Goal: Task Accomplishment & Management: Manage account settings

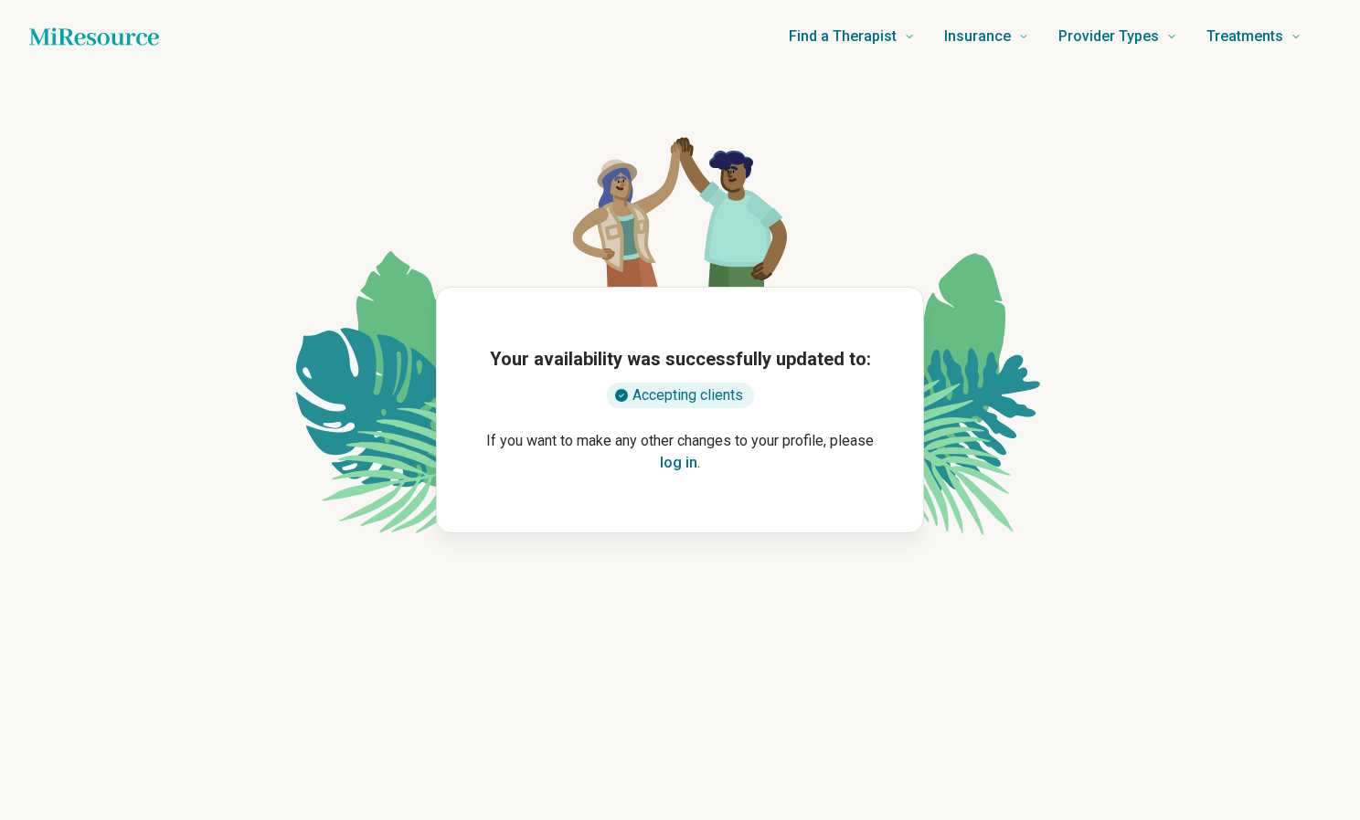
click at [685, 465] on button "log in" at bounding box center [678, 463] width 37 height 22
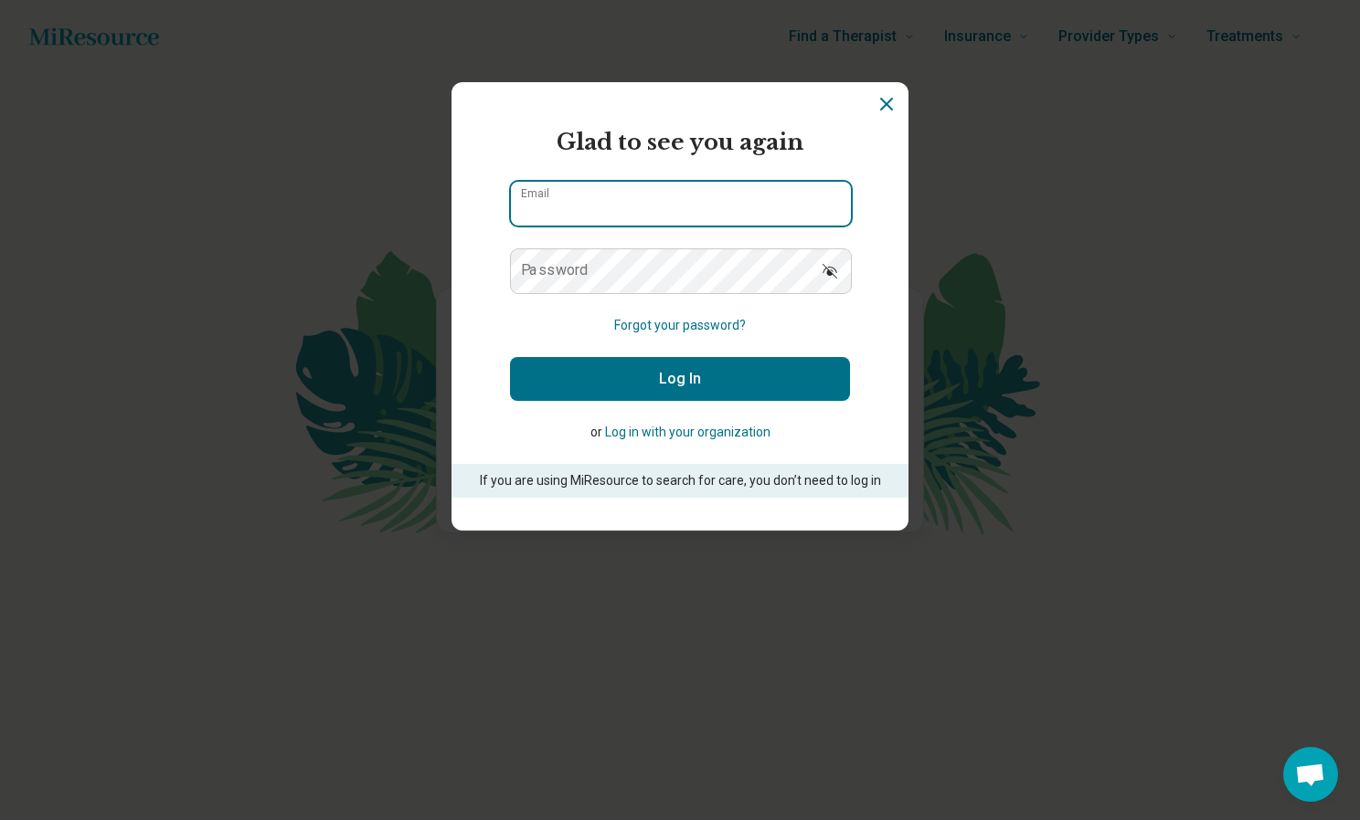
type input "**********"
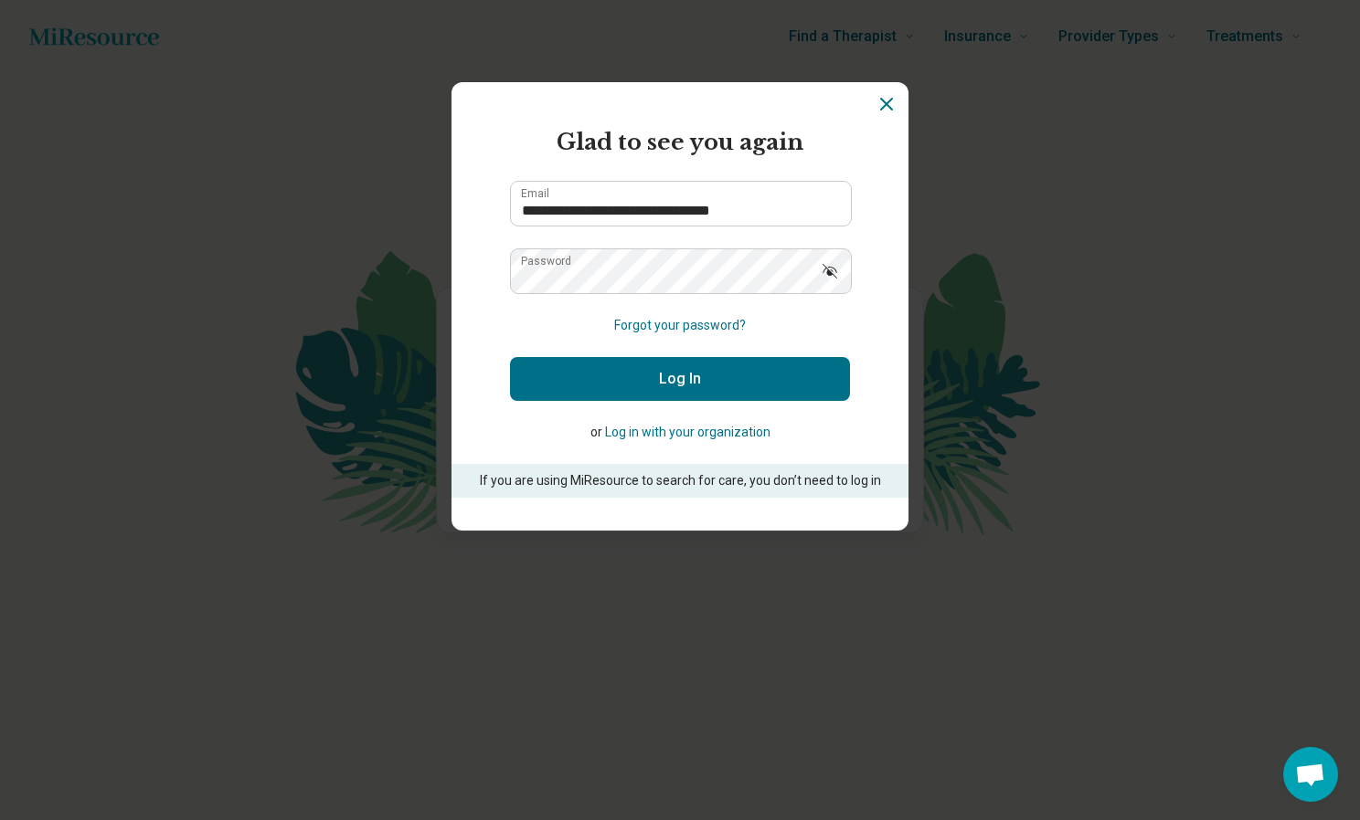
click at [670, 366] on button "Log In" at bounding box center [680, 379] width 340 height 44
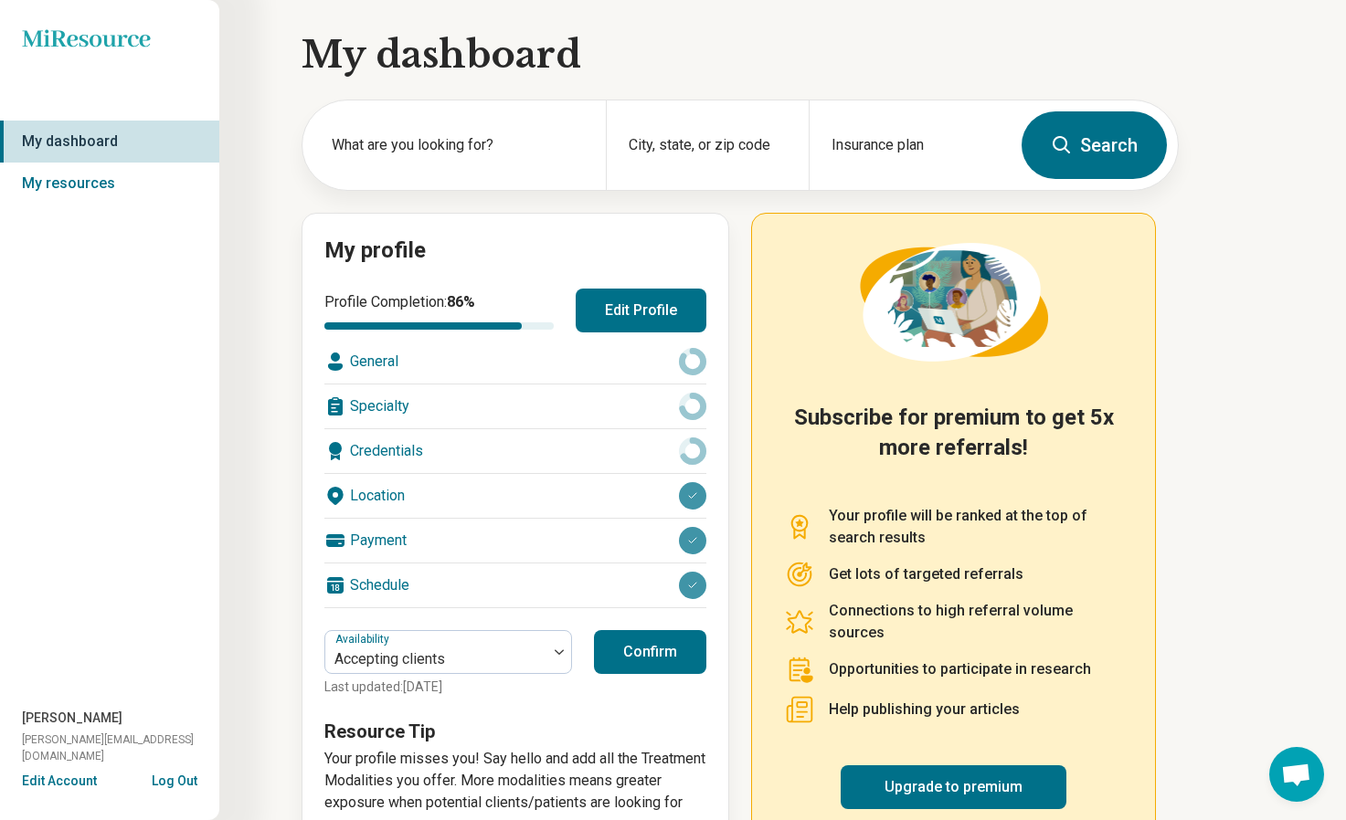
click at [656, 304] on button "Edit Profile" at bounding box center [641, 311] width 131 height 44
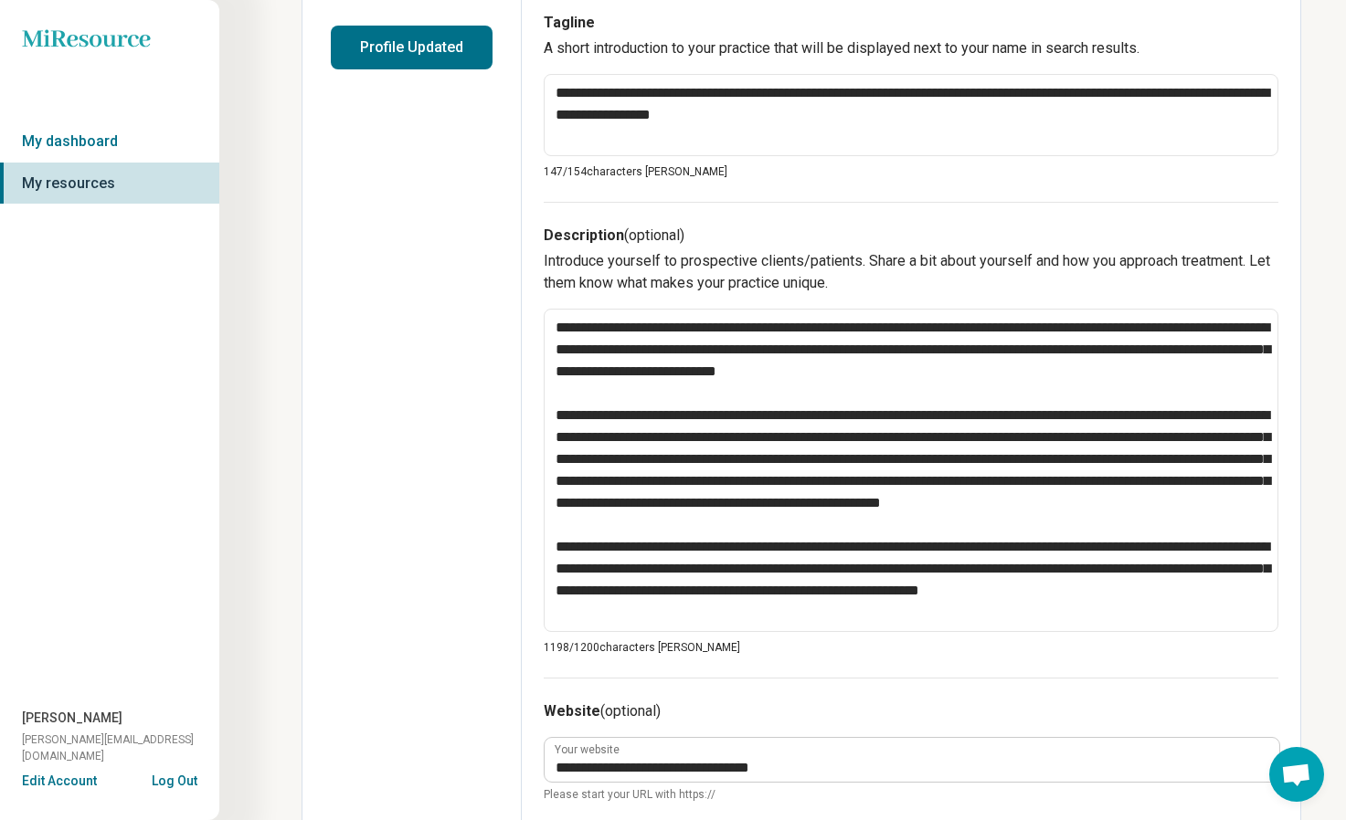
scroll to position [472, 0]
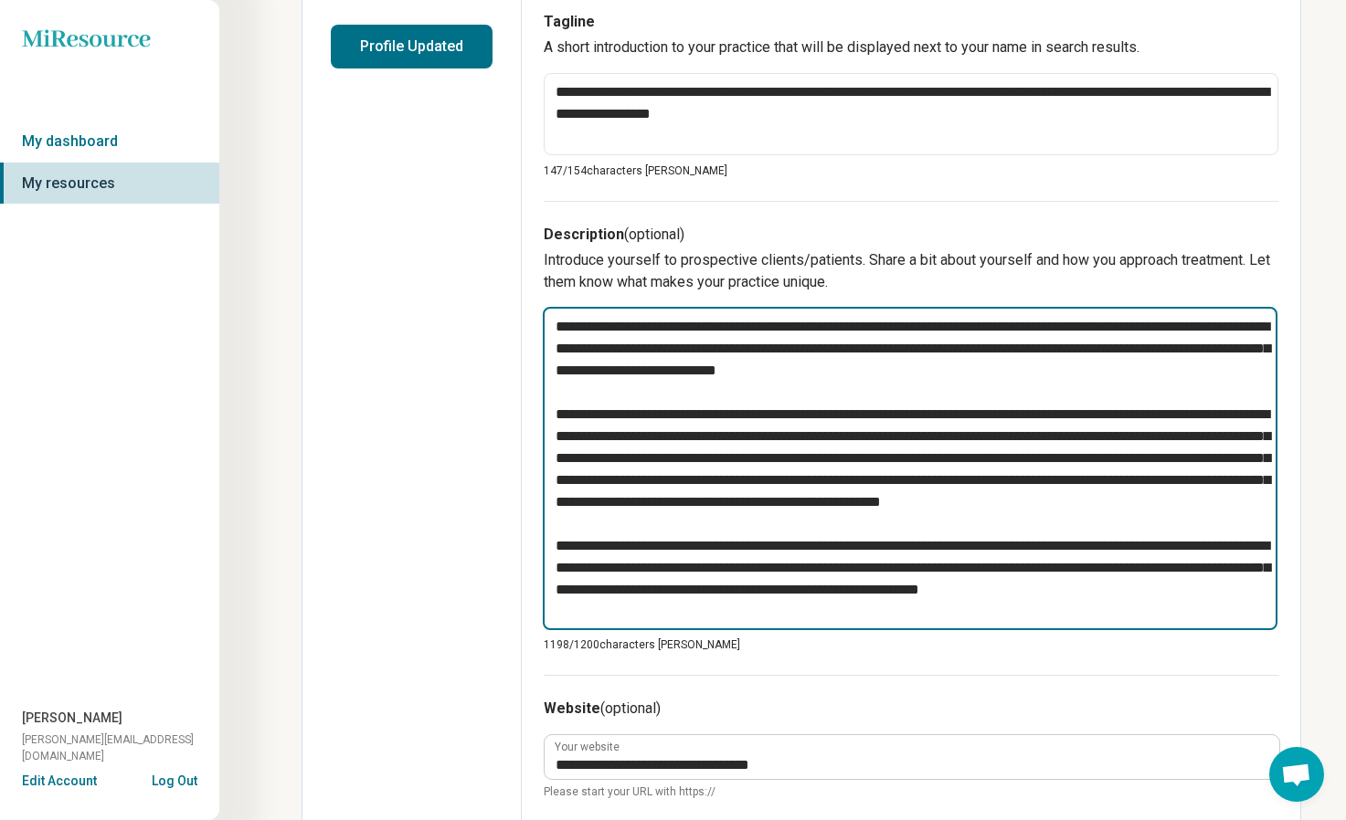
drag, startPoint x: 1227, startPoint y: 612, endPoint x: 602, endPoint y: 315, distance: 691.9
click at [602, 315] on textarea at bounding box center [910, 468] width 735 height 323
type textarea "*"
type textarea "********"
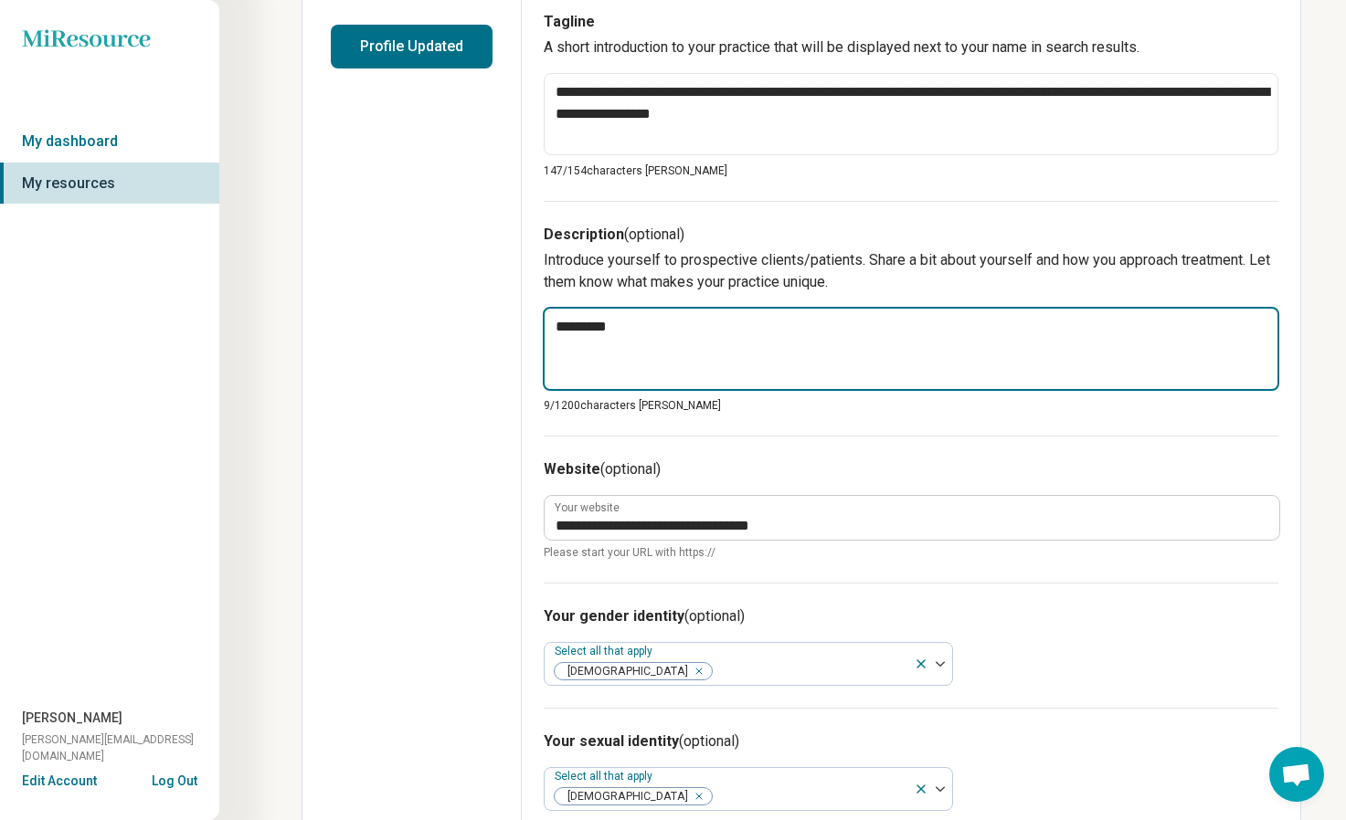
type textarea "*"
type textarea "********"
type textarea "*"
type textarea "*******"
type textarea "*"
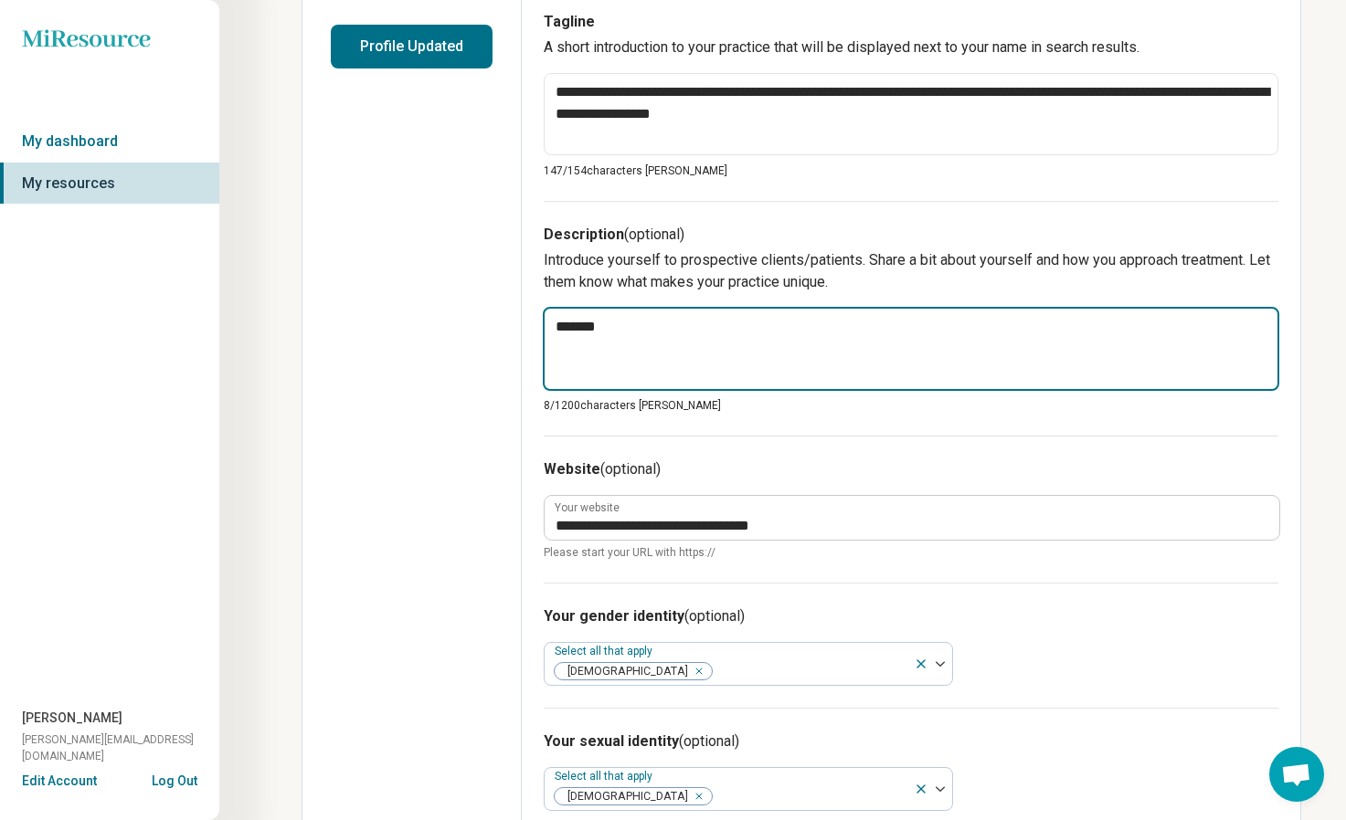
type textarea "******"
type textarea "*"
type textarea "*****"
type textarea "*"
type textarea "****"
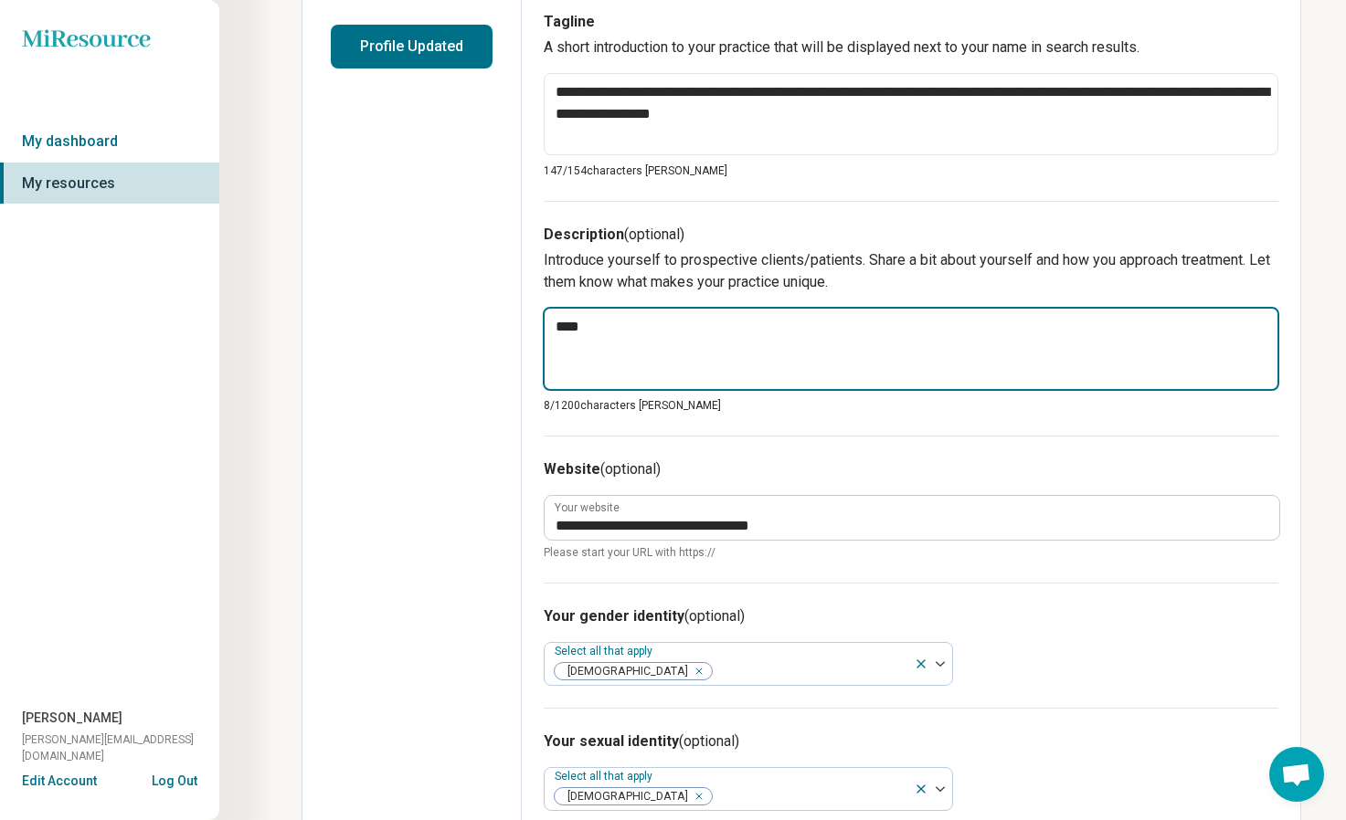
type textarea "*"
type textarea "***"
type textarea "*"
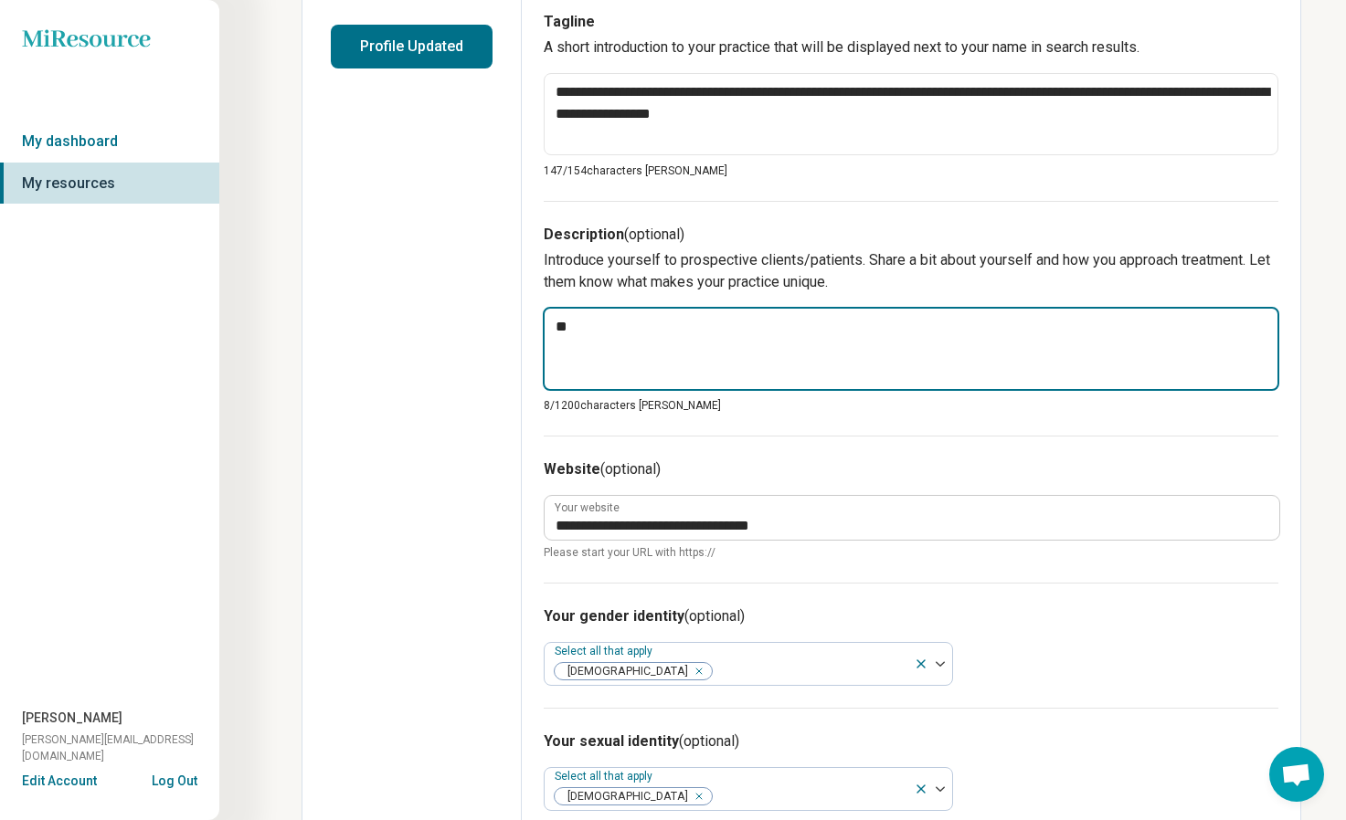
type textarea "*"
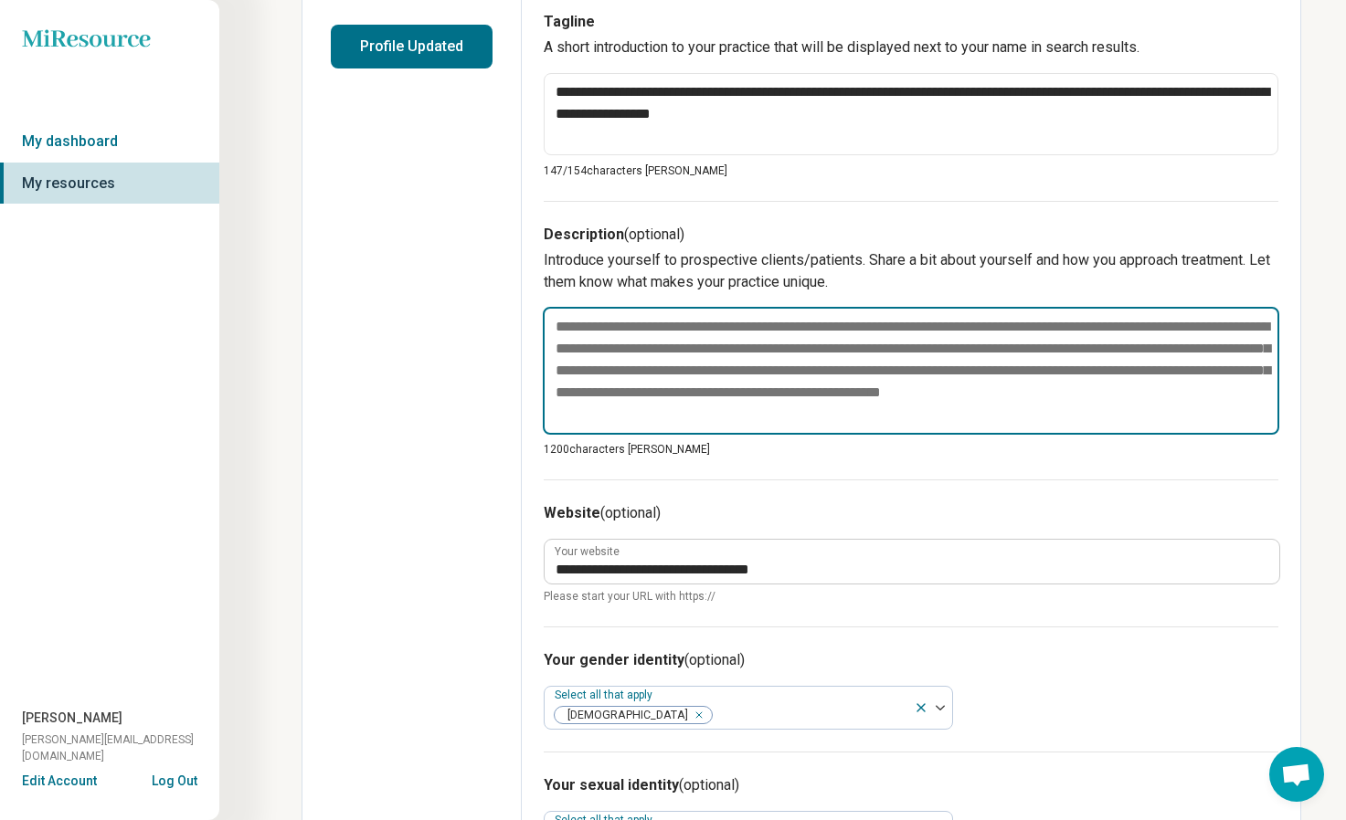
paste textarea "**********"
type textarea "*"
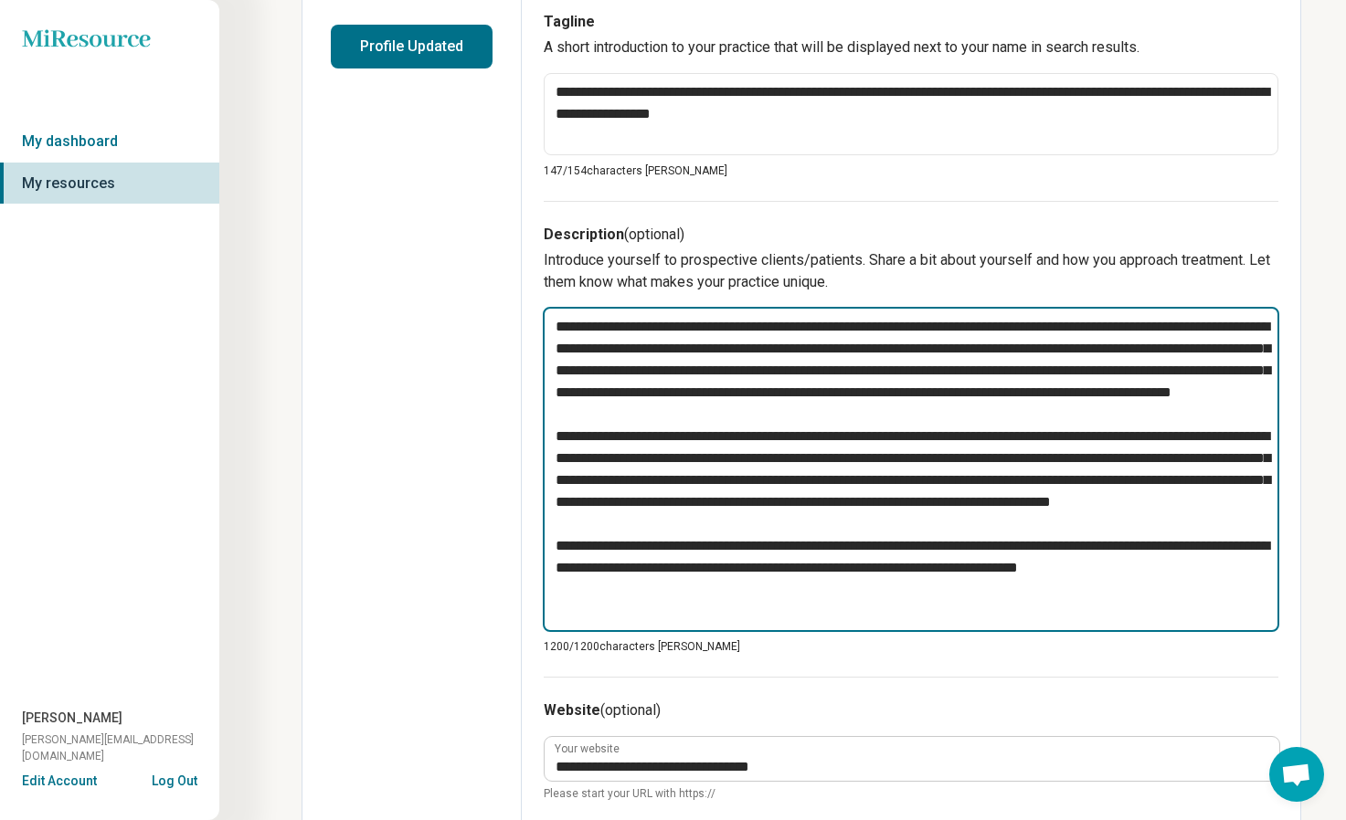
type textarea "**********"
drag, startPoint x: 1230, startPoint y: 610, endPoint x: 511, endPoint y: 321, distance: 775.2
click at [511, 321] on div "**********" at bounding box center [802, 514] width 1000 height 1799
type textarea "*"
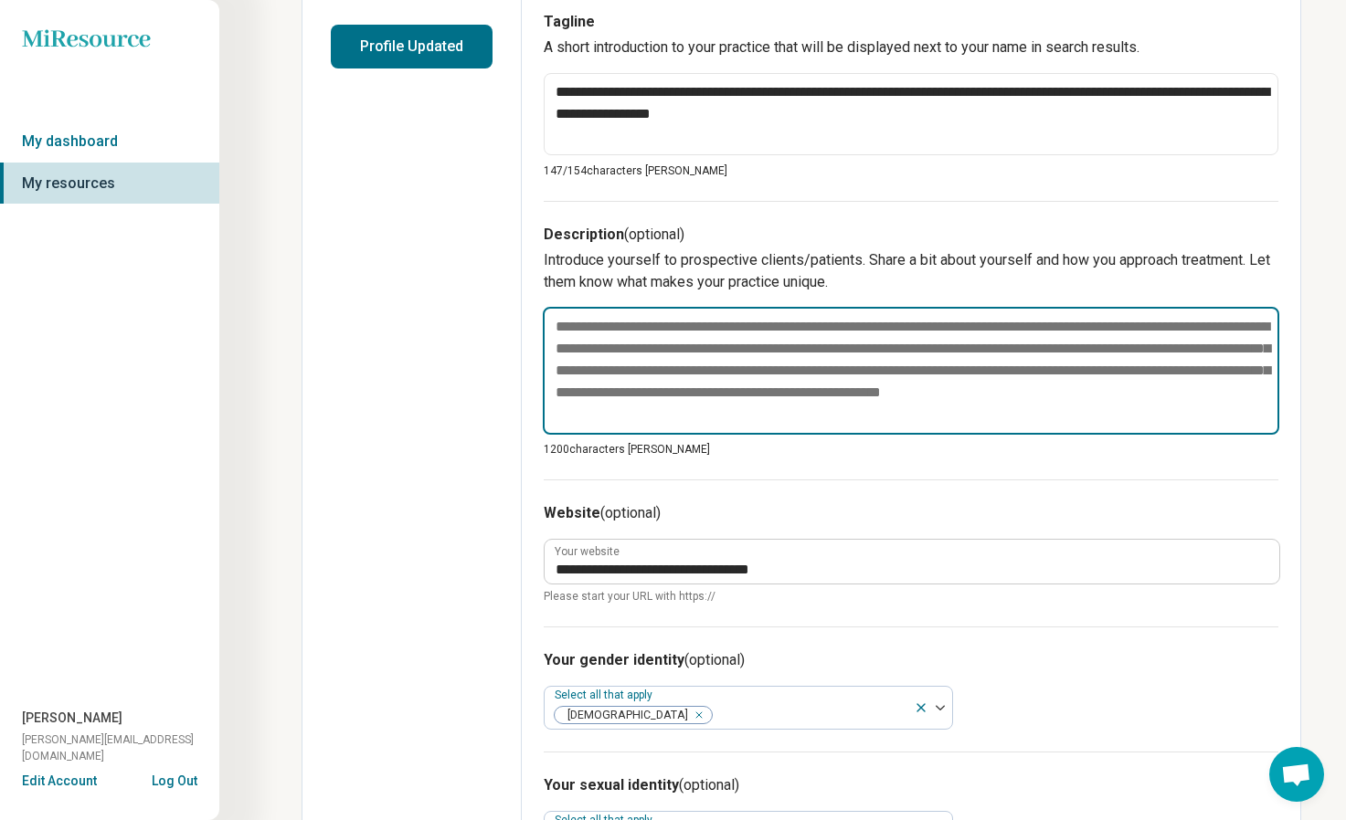
paste textarea "**********"
type textarea "*"
type textarea "**********"
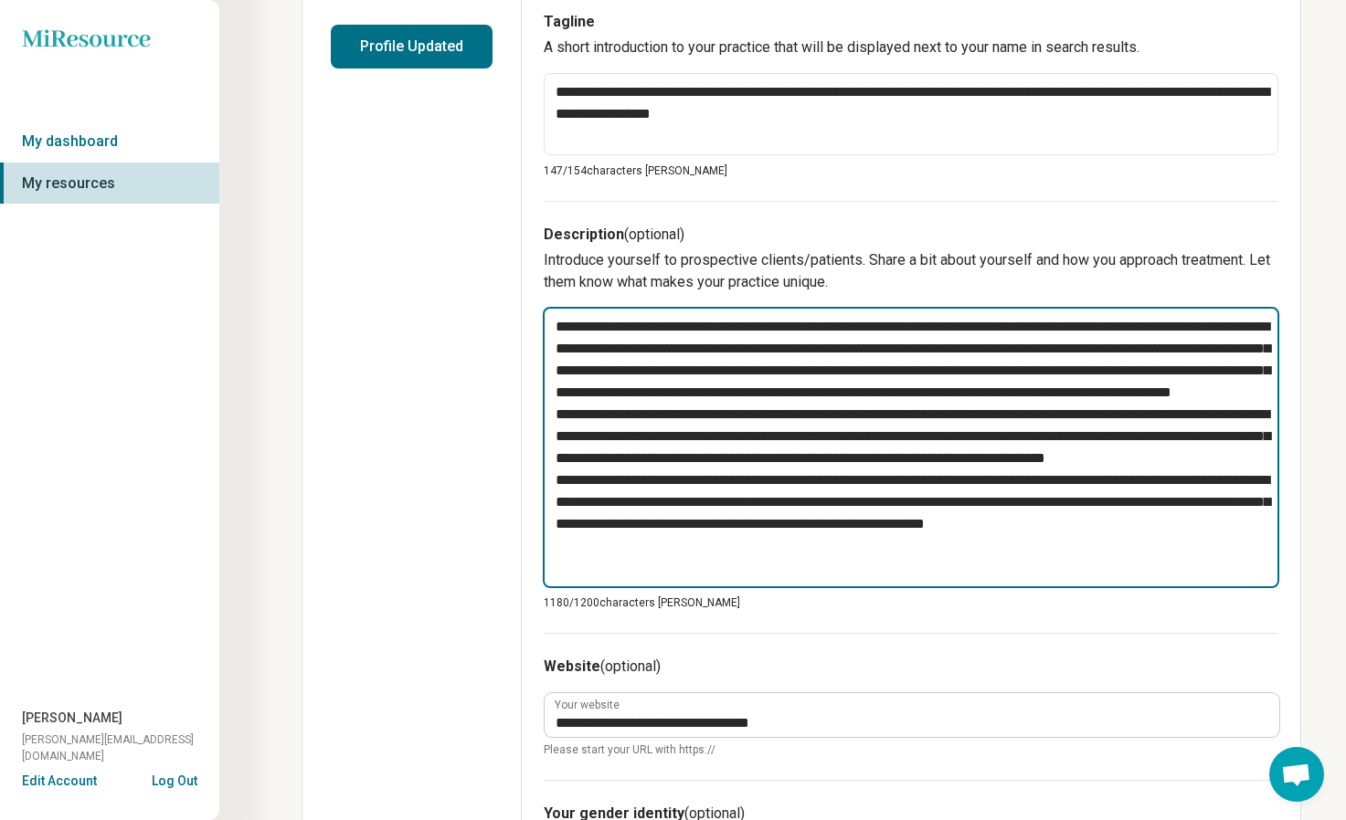
click at [688, 509] on textarea at bounding box center [911, 447] width 736 height 281
type textarea "*"
type textarea "**********"
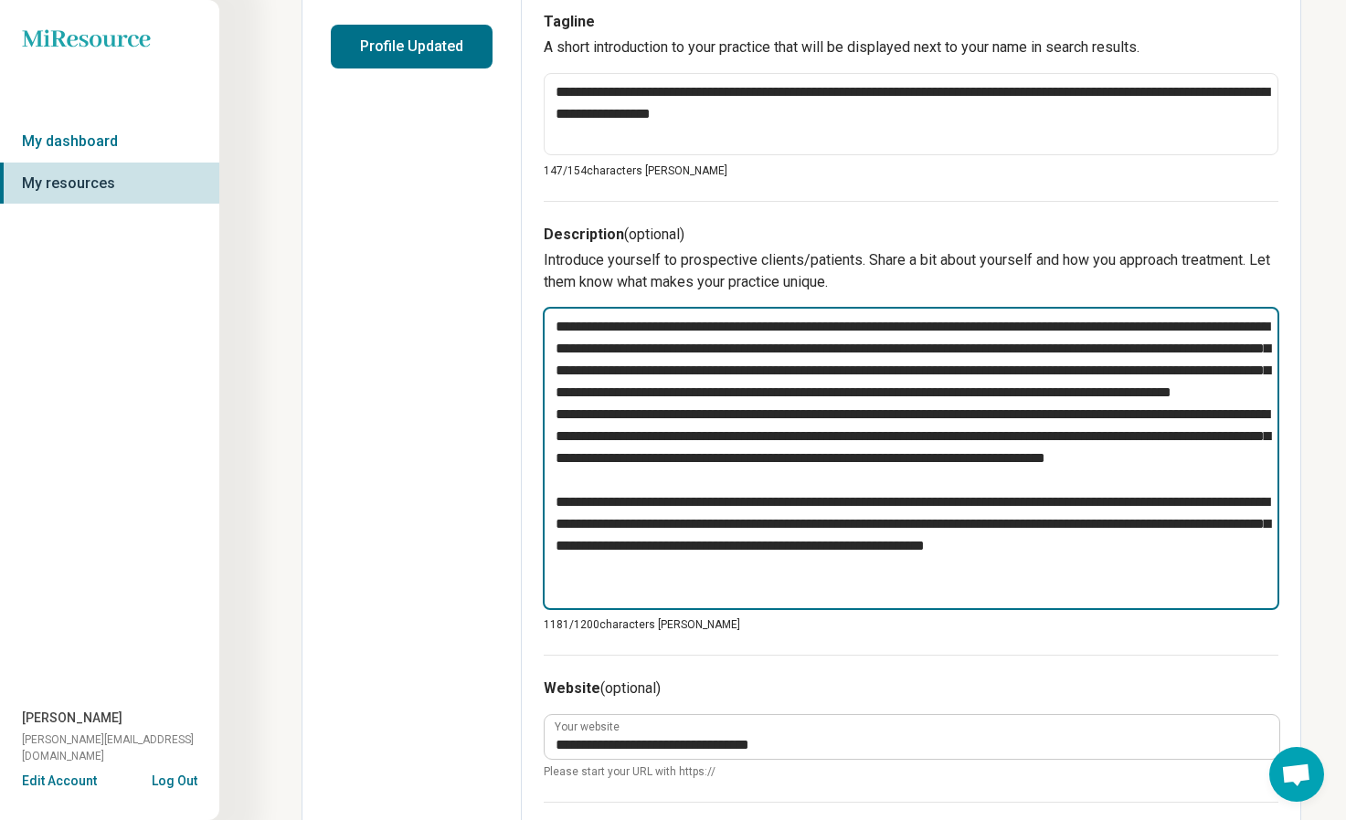
click at [1029, 416] on textarea at bounding box center [911, 458] width 736 height 303
type textarea "*"
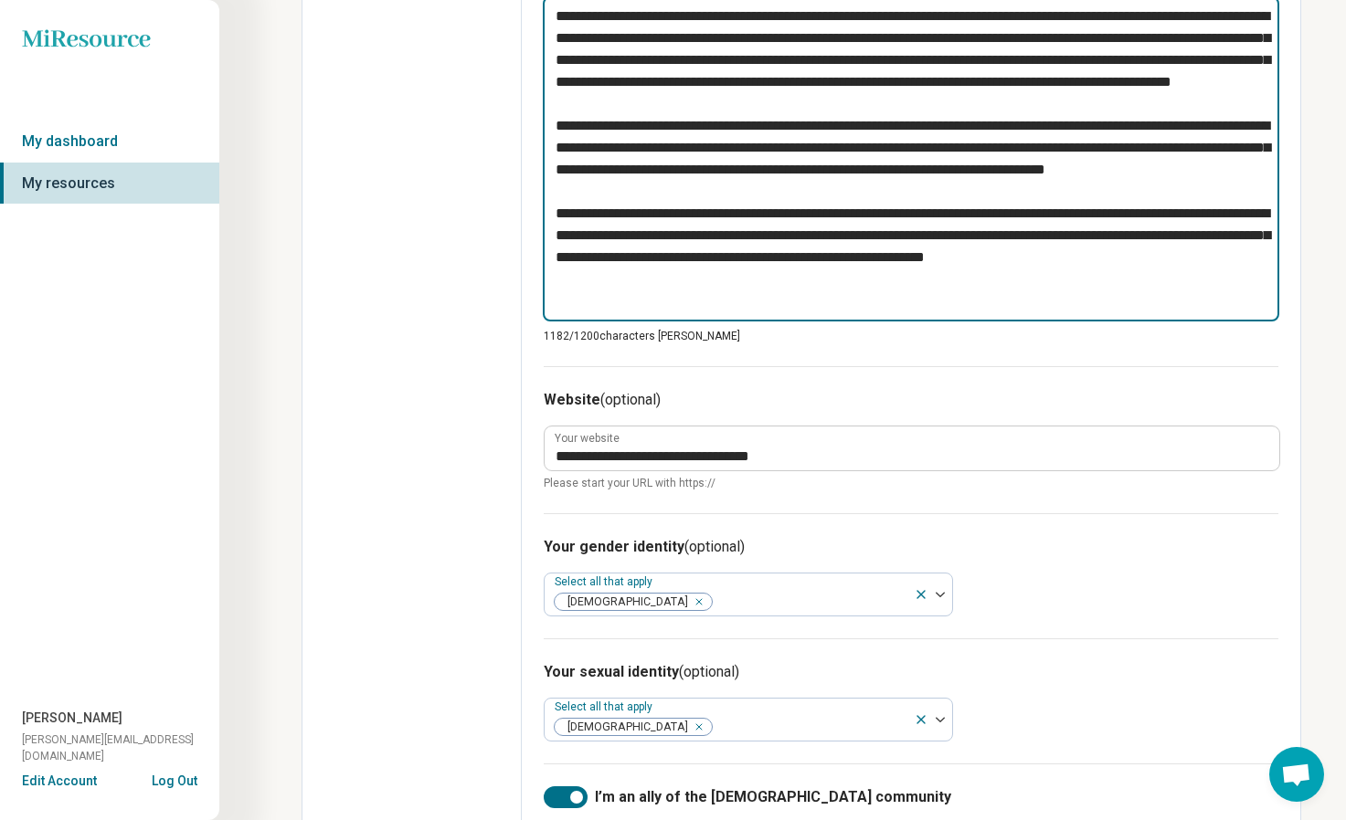
scroll to position [784, 0]
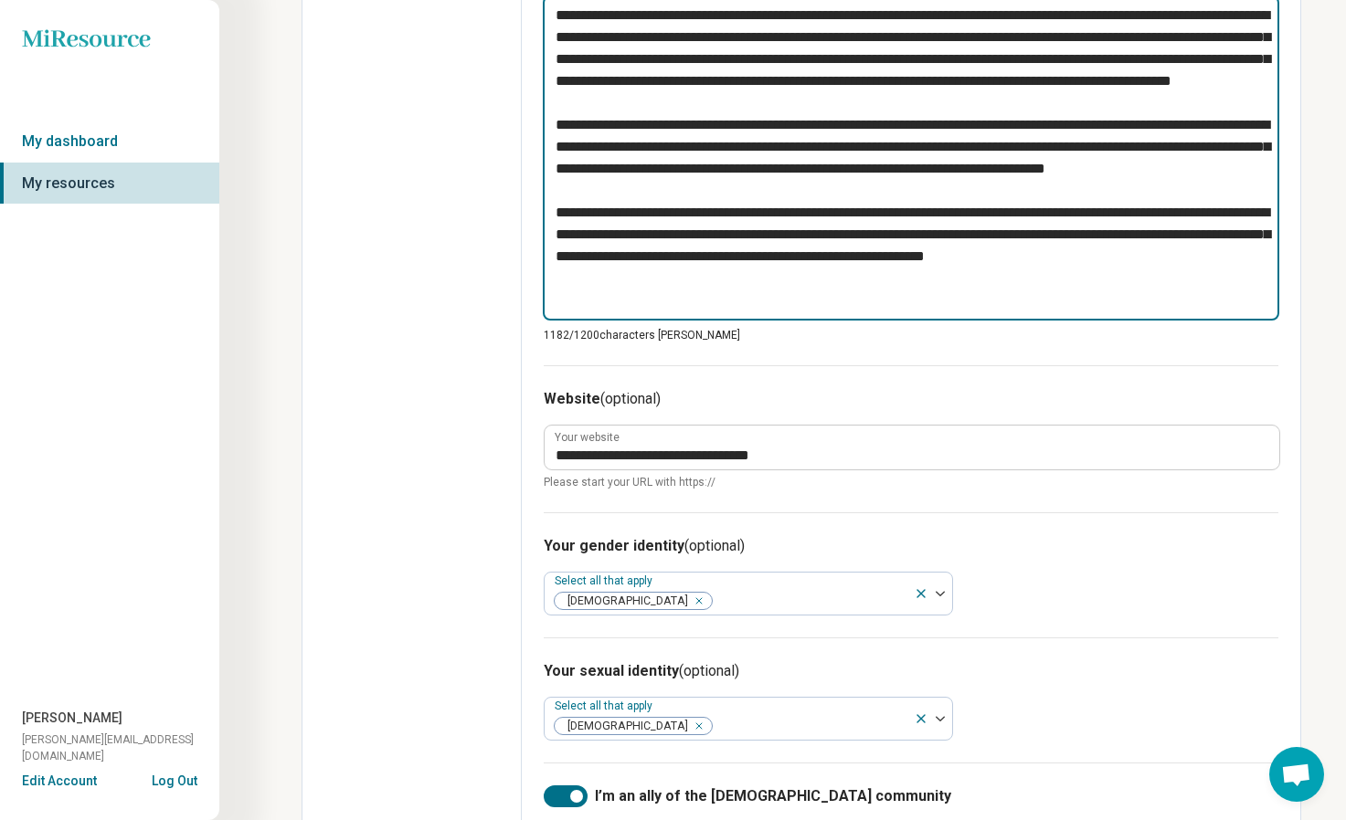
type textarea "**********"
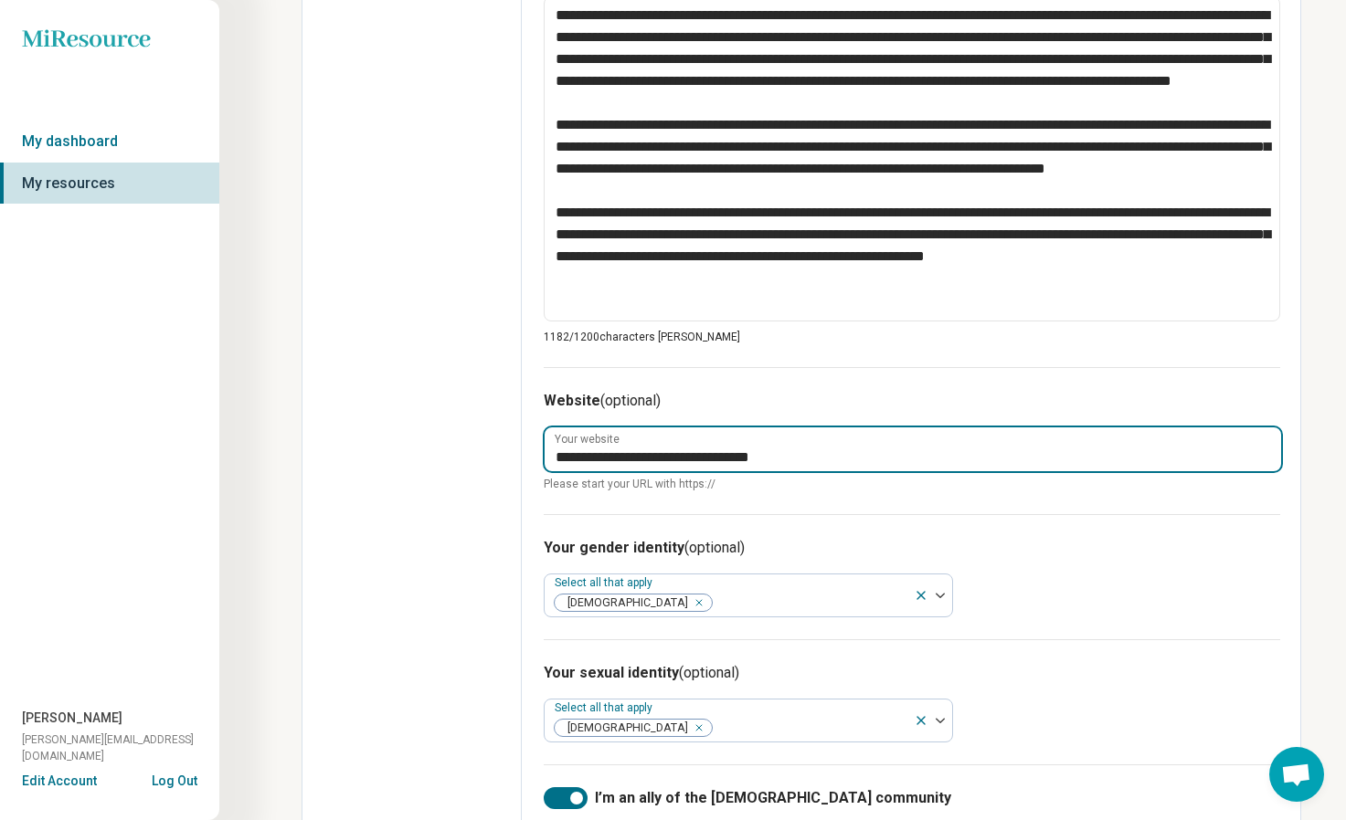
drag, startPoint x: 819, startPoint y: 454, endPoint x: 506, endPoint y: 475, distance: 313.2
click at [506, 475] on div "**********" at bounding box center [802, 204] width 1000 height 1801
type textarea "*"
paste input "**********"
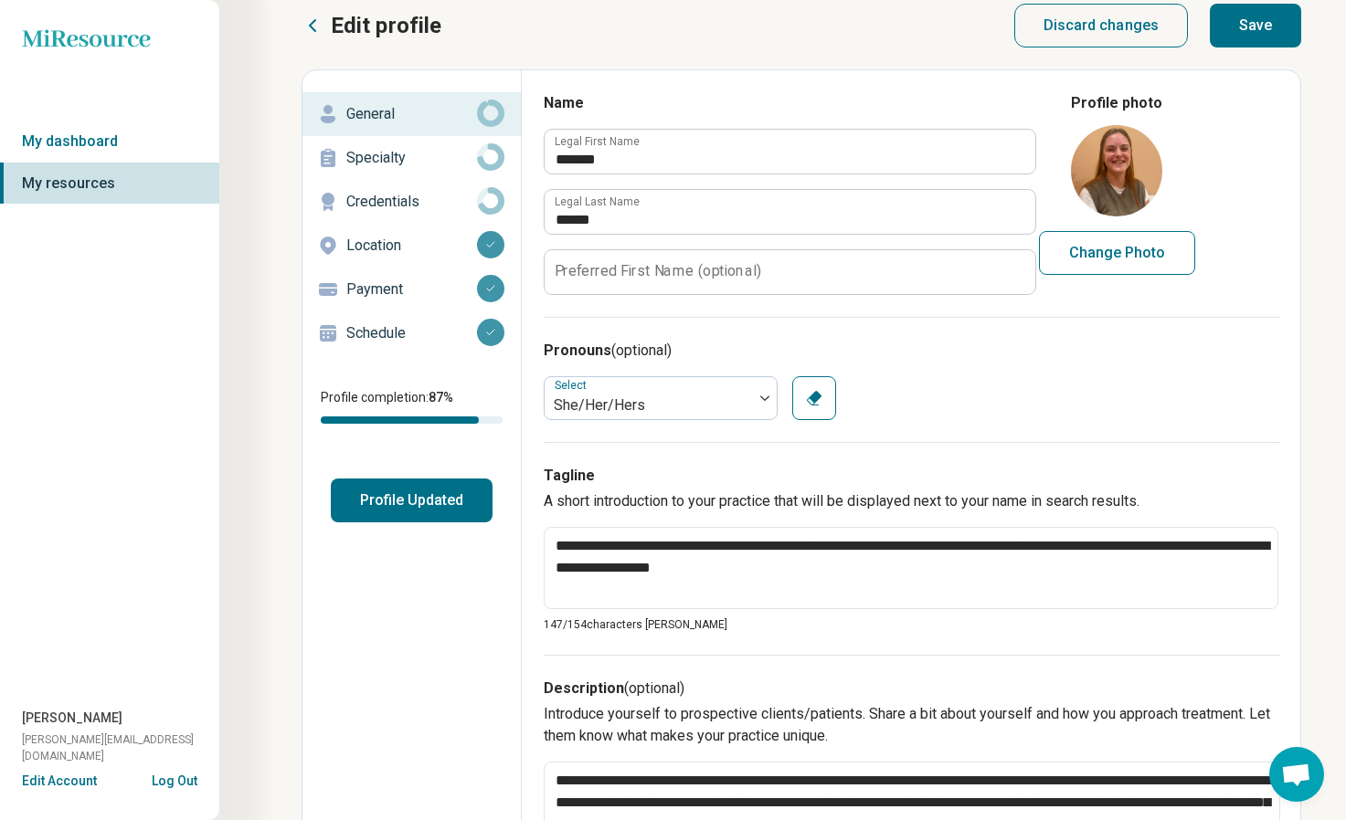
scroll to position [0, 0]
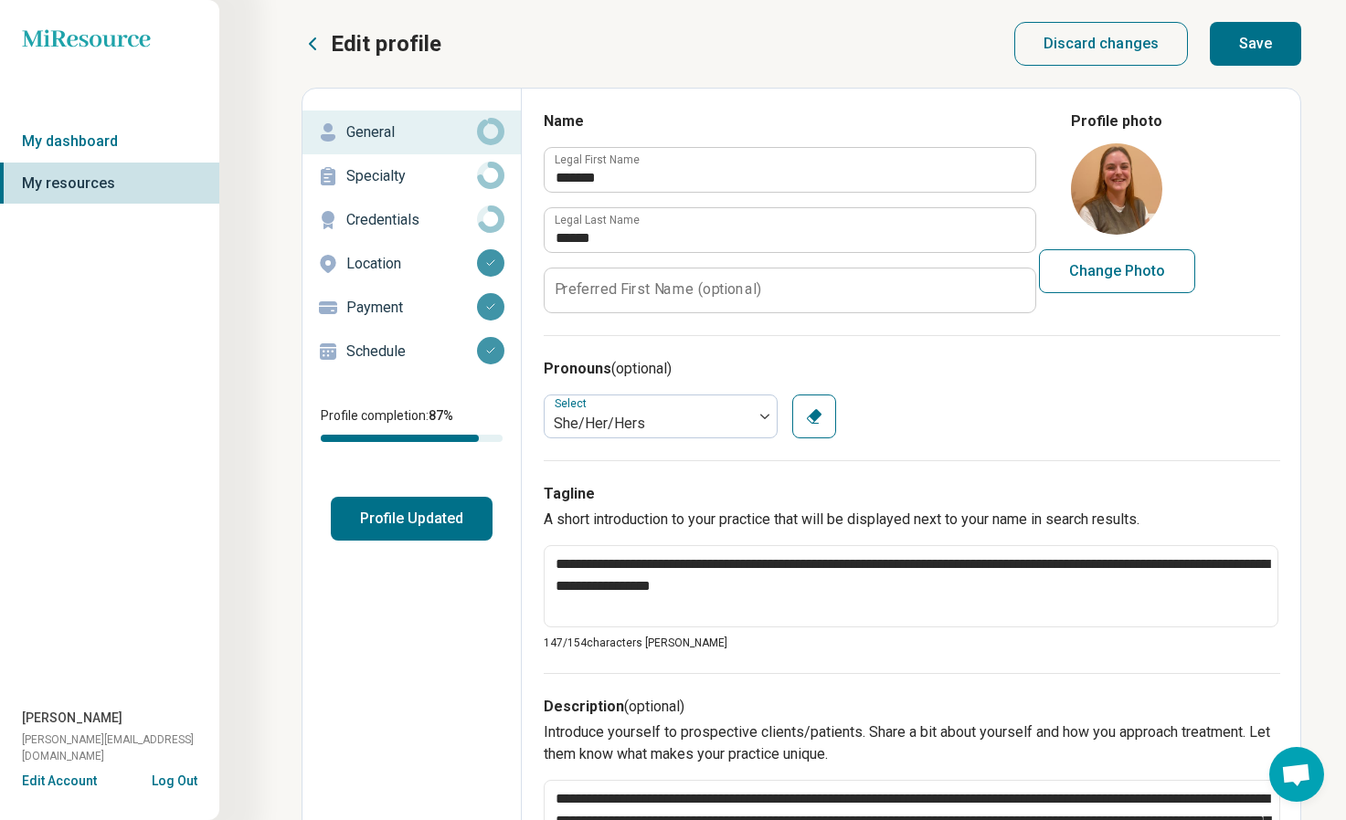
type input "**********"
click at [1256, 48] on button "Save" at bounding box center [1255, 44] width 91 height 44
type textarea "*"
click at [1131, 265] on button "Change Photo" at bounding box center [1117, 271] width 156 height 44
click at [1147, 275] on button "Change Photo" at bounding box center [1117, 271] width 156 height 44
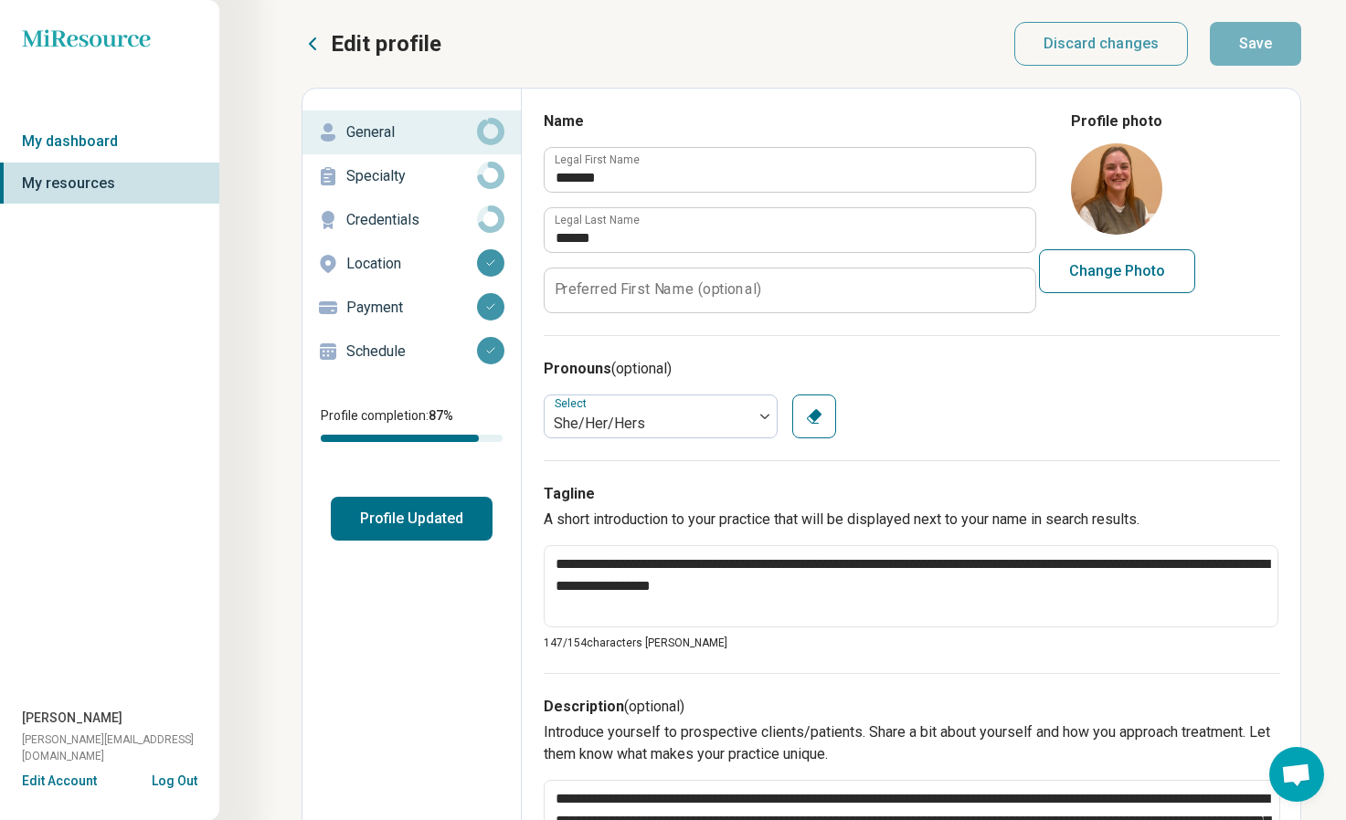
type input "**********"
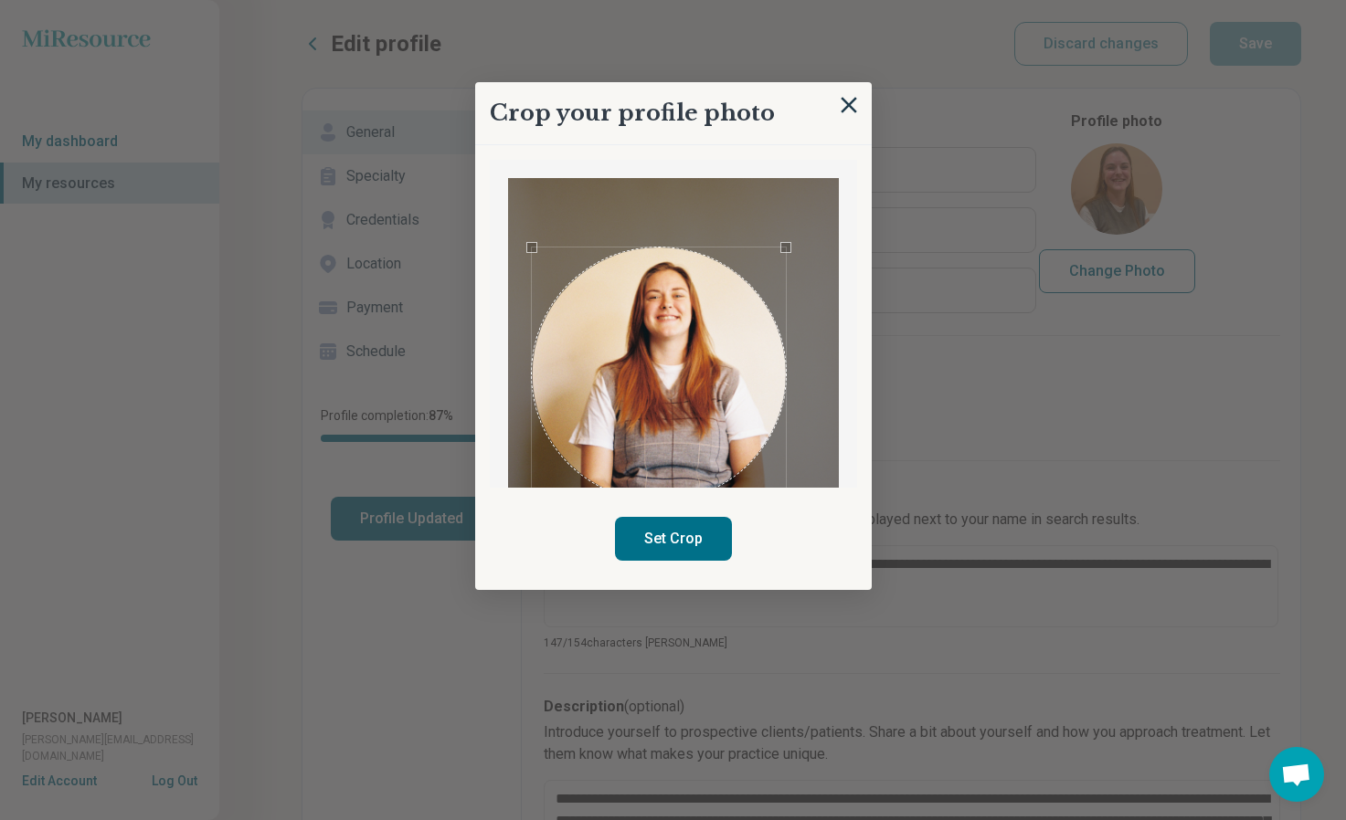
click at [720, 481] on div "Use the arrow keys to move the crop selection area" at bounding box center [659, 375] width 254 height 254
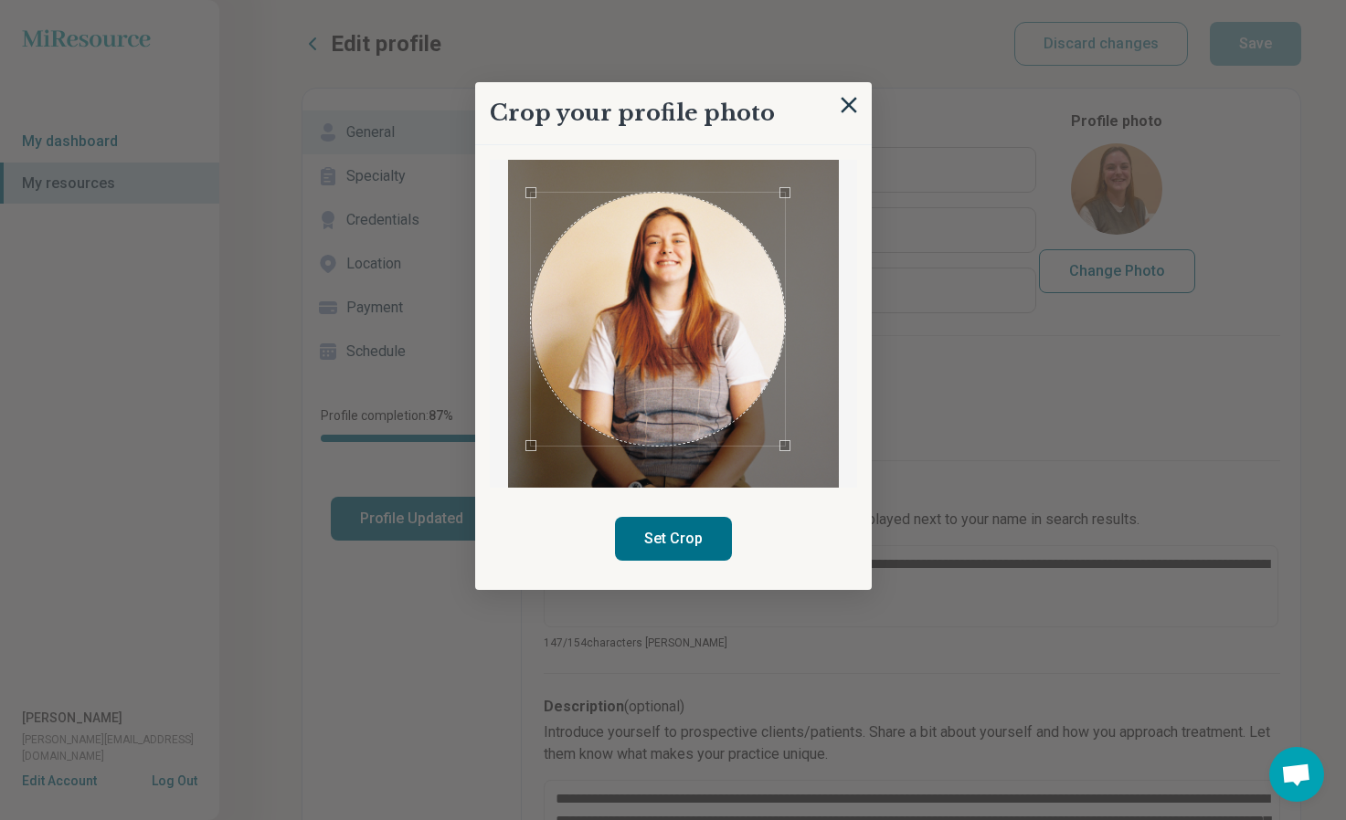
scroll to position [57, 0]
drag, startPoint x: 856, startPoint y: 364, endPoint x: 860, endPoint y: 400, distance: 36.7
click at [860, 400] on div "Crop your profile photo Set Crop" at bounding box center [673, 336] width 397 height 508
drag, startPoint x: 860, startPoint y: 400, endPoint x: 864, endPoint y: 415, distance: 15.3
click at [864, 415] on div "Crop your profile photo Set Crop" at bounding box center [673, 336] width 397 height 508
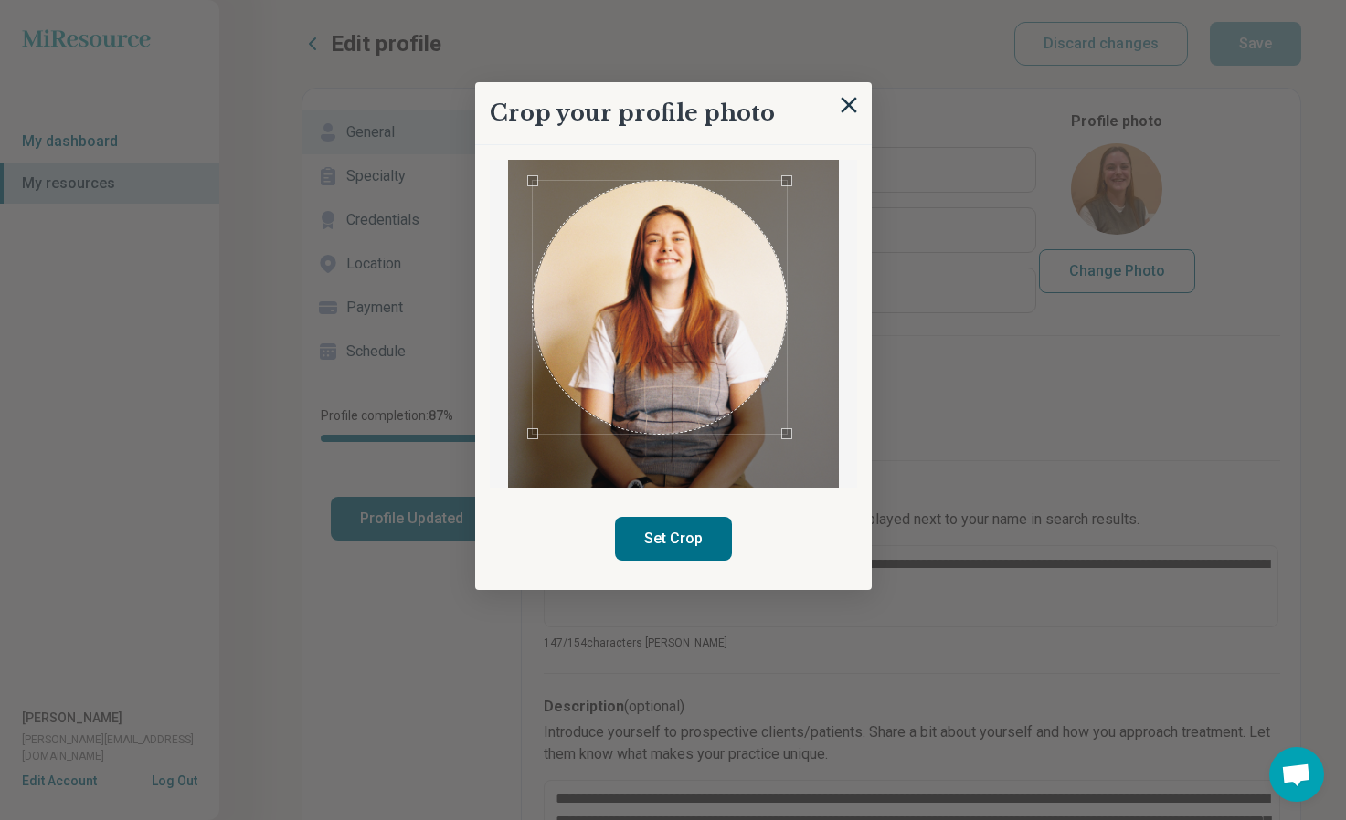
click at [698, 346] on div "Use the arrow keys to move the crop selection area" at bounding box center [660, 308] width 254 height 254
click at [702, 349] on div "Use the arrow keys to move the crop selection area" at bounding box center [662, 311] width 254 height 254
click at [700, 349] on div "Use the arrow keys to move the crop selection area" at bounding box center [661, 311] width 254 height 254
click at [676, 544] on button "Set Crop" at bounding box center [673, 539] width 117 height 44
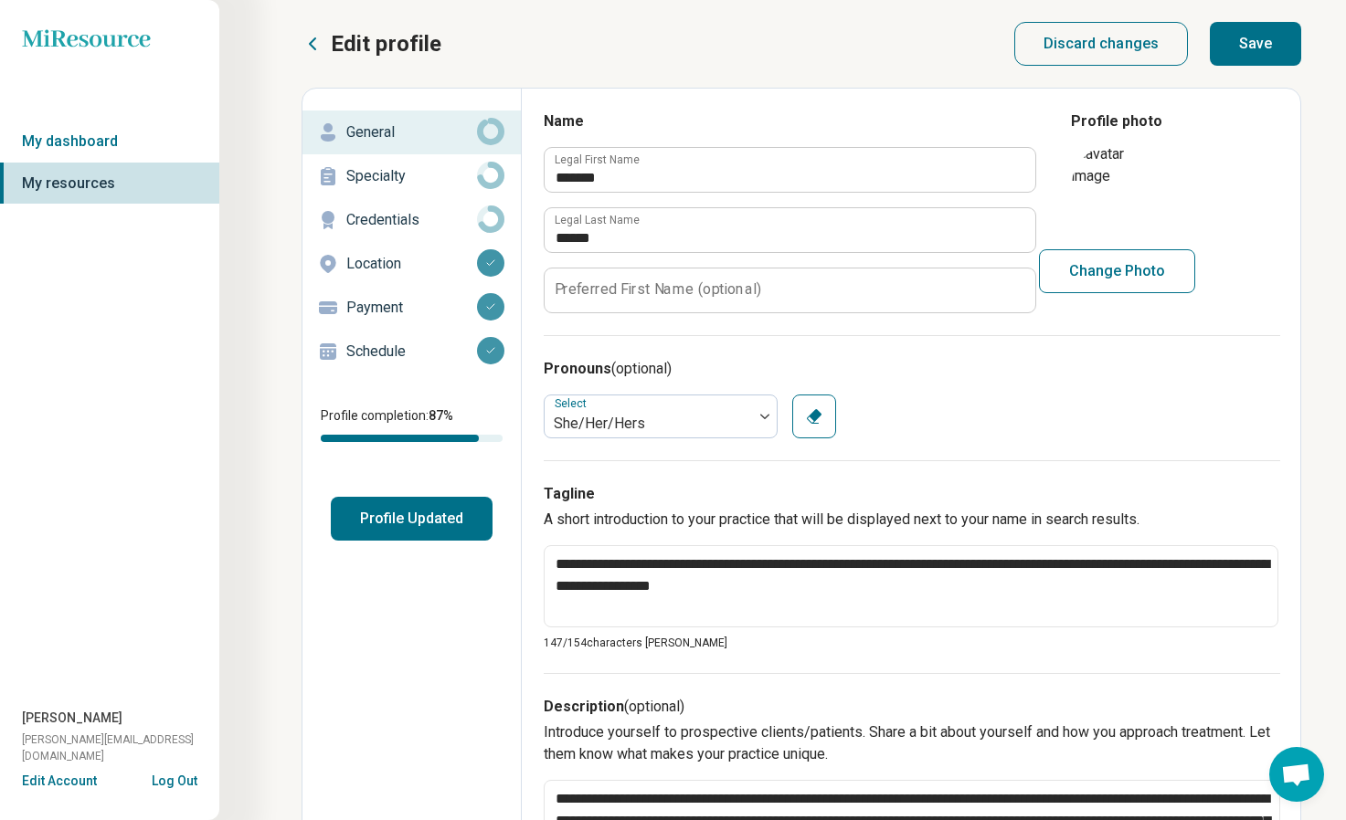
click at [1107, 256] on button "Change Photo" at bounding box center [1117, 271] width 156 height 44
click at [1251, 47] on button "Save" at bounding box center [1255, 44] width 91 height 44
click at [420, 169] on p "Specialty" at bounding box center [411, 176] width 131 height 22
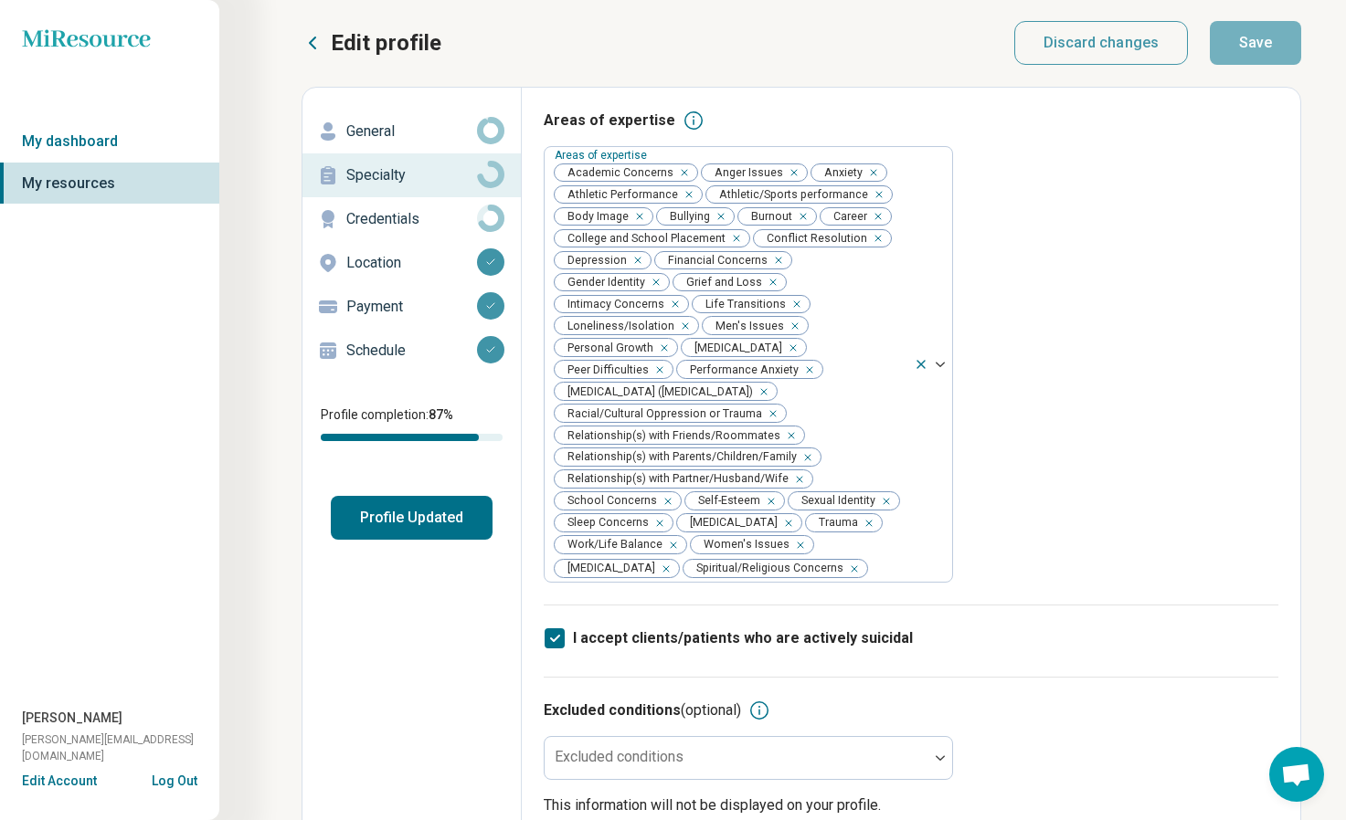
scroll to position [0, 0]
click at [409, 213] on p "Credentials" at bounding box center [411, 220] width 131 height 22
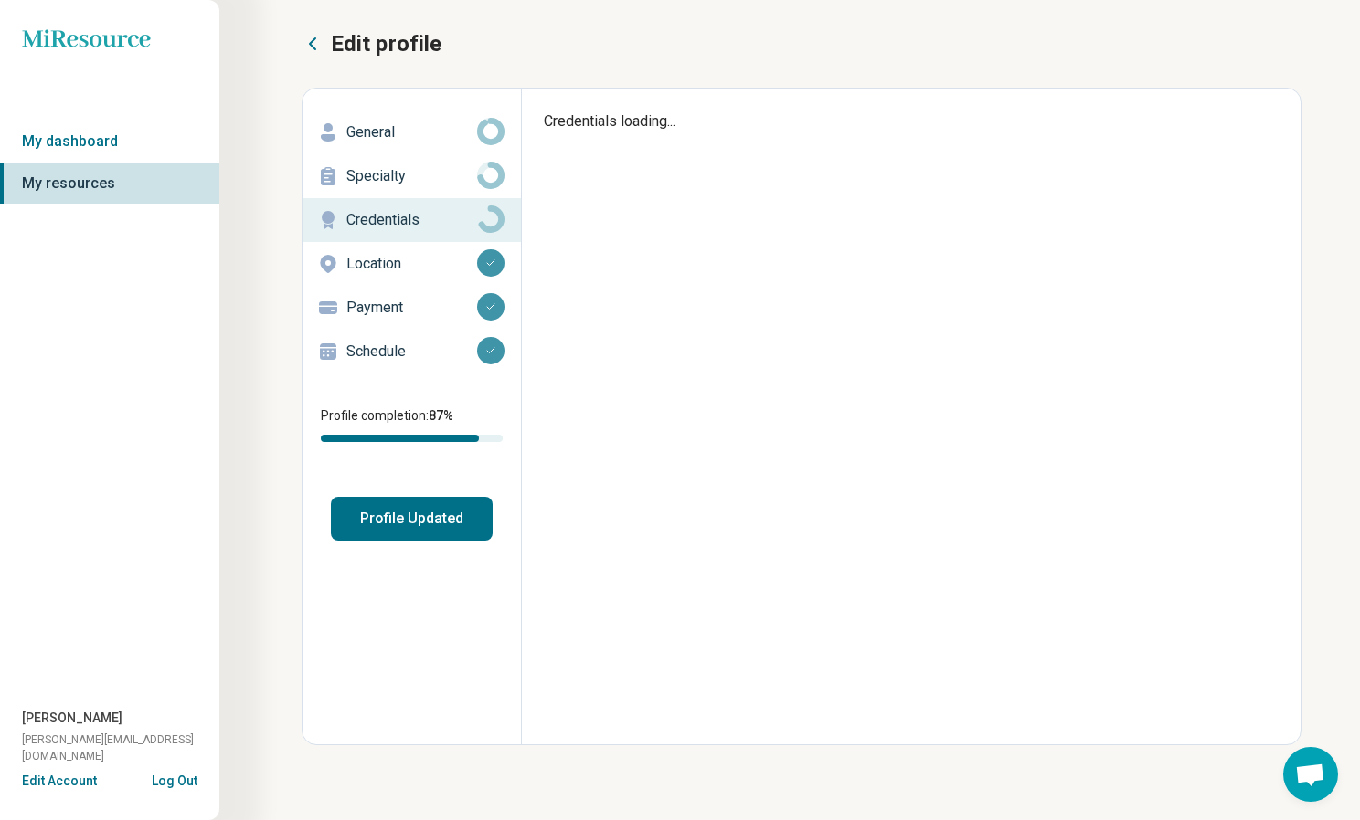
type textarea "*"
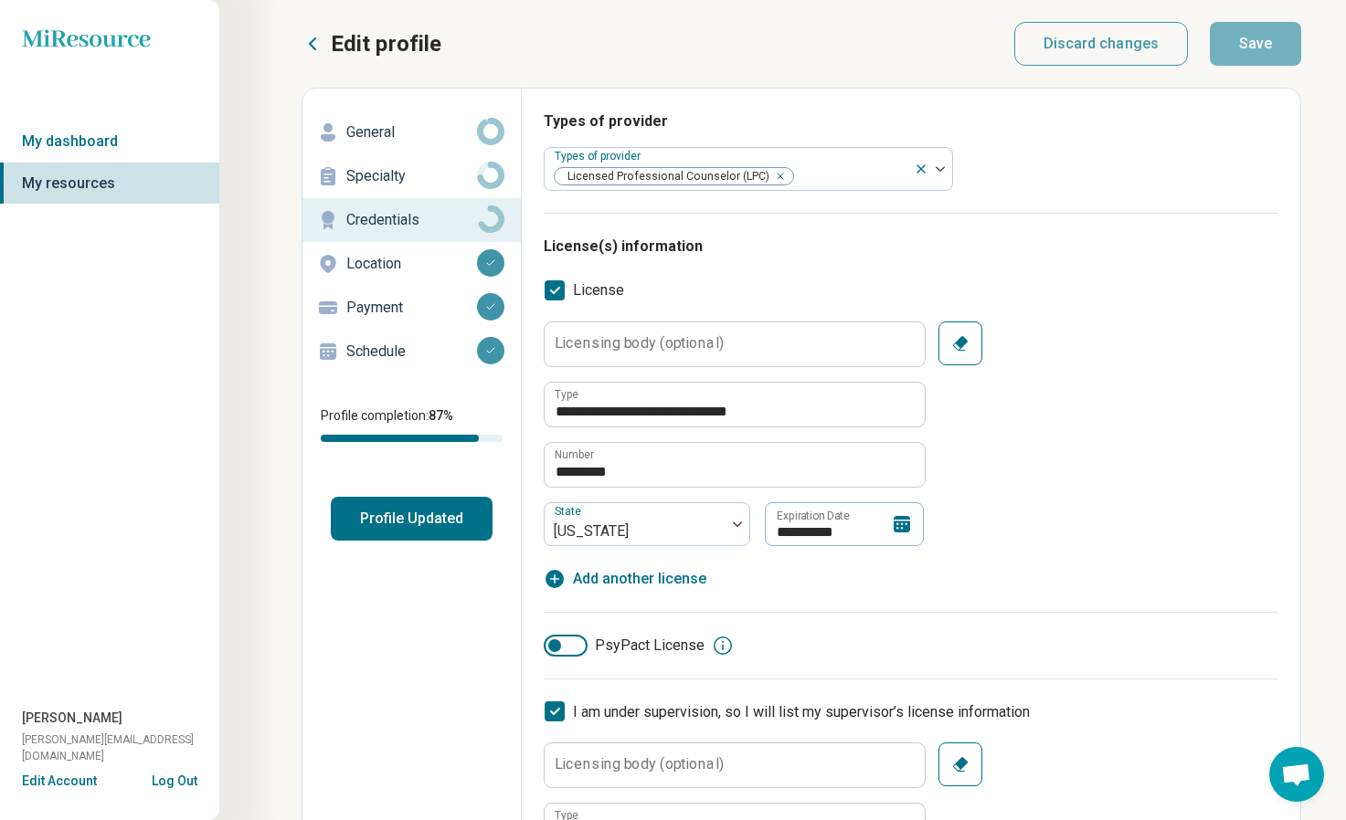
click at [417, 347] on p "Schedule" at bounding box center [411, 352] width 131 height 22
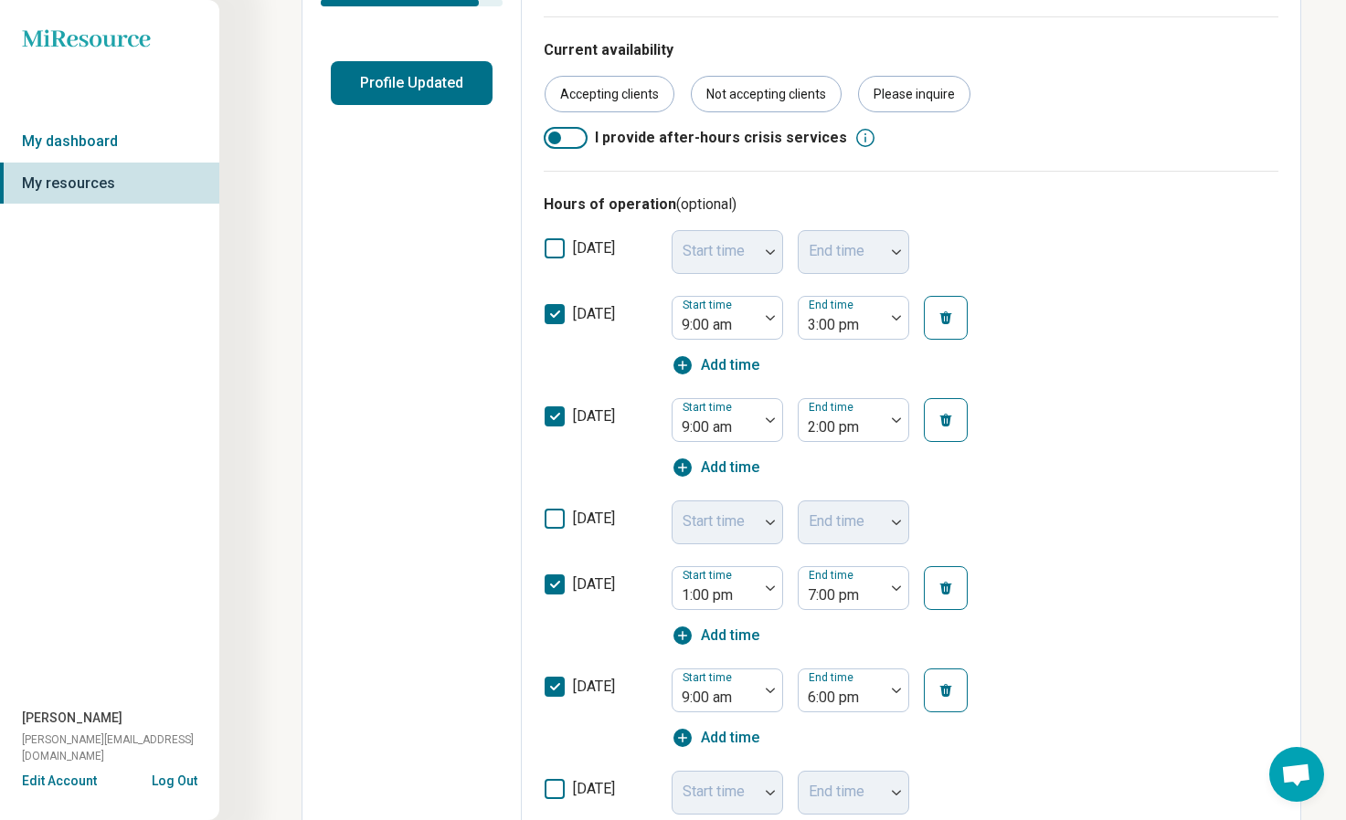
scroll to position [438, 0]
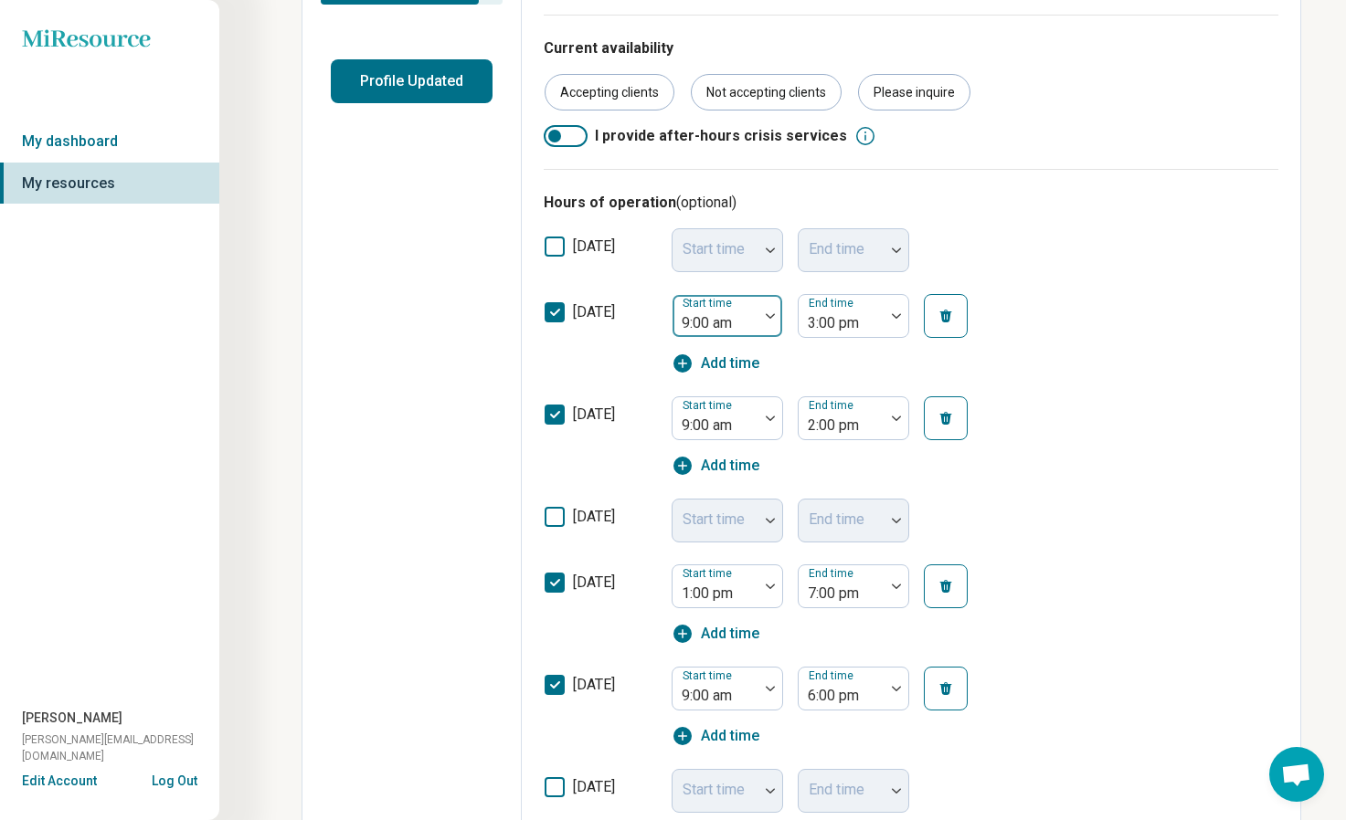
click at [767, 316] on img at bounding box center [770, 315] width 9 height 5
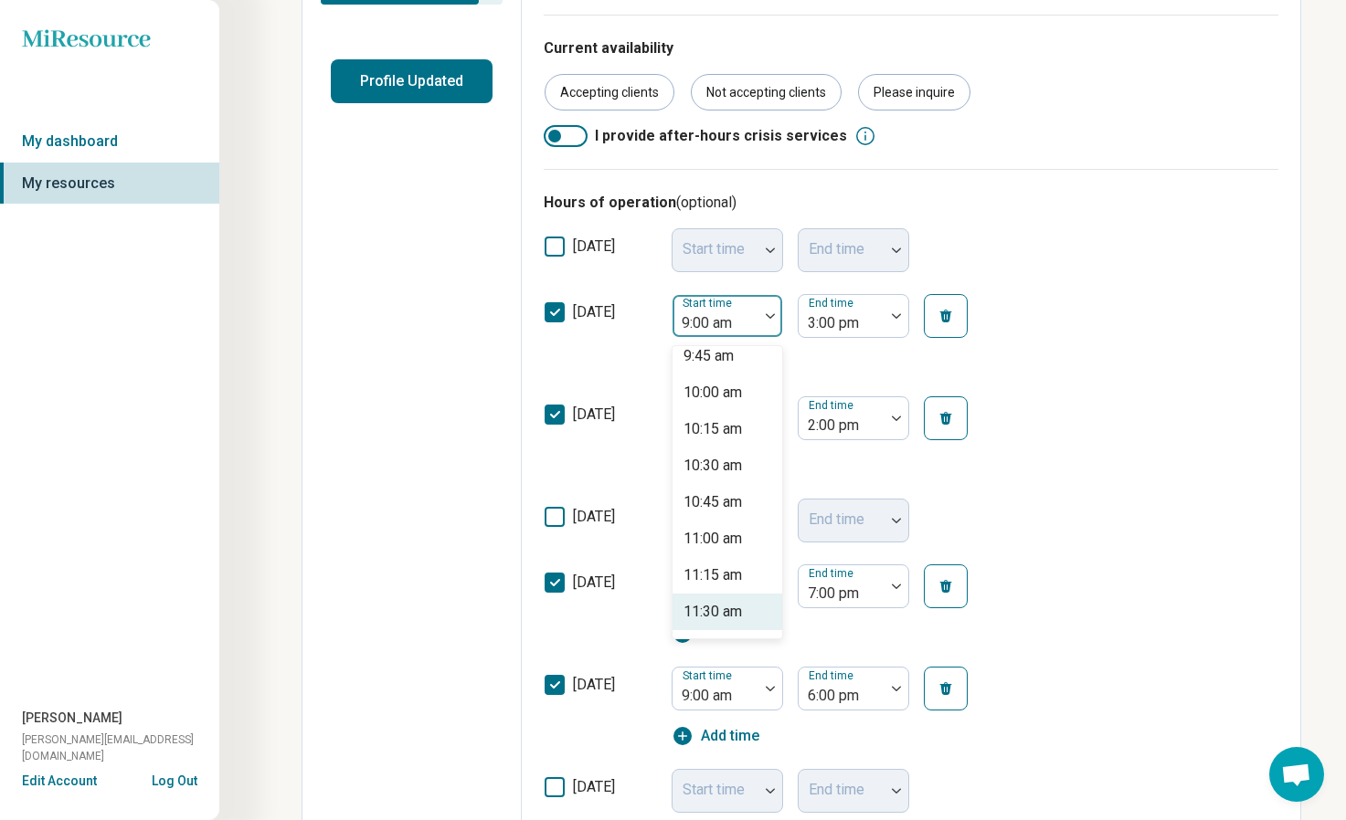
scroll to position [1438, 0]
click at [726, 536] on div "11:00 am" at bounding box center [712, 538] width 58 height 22
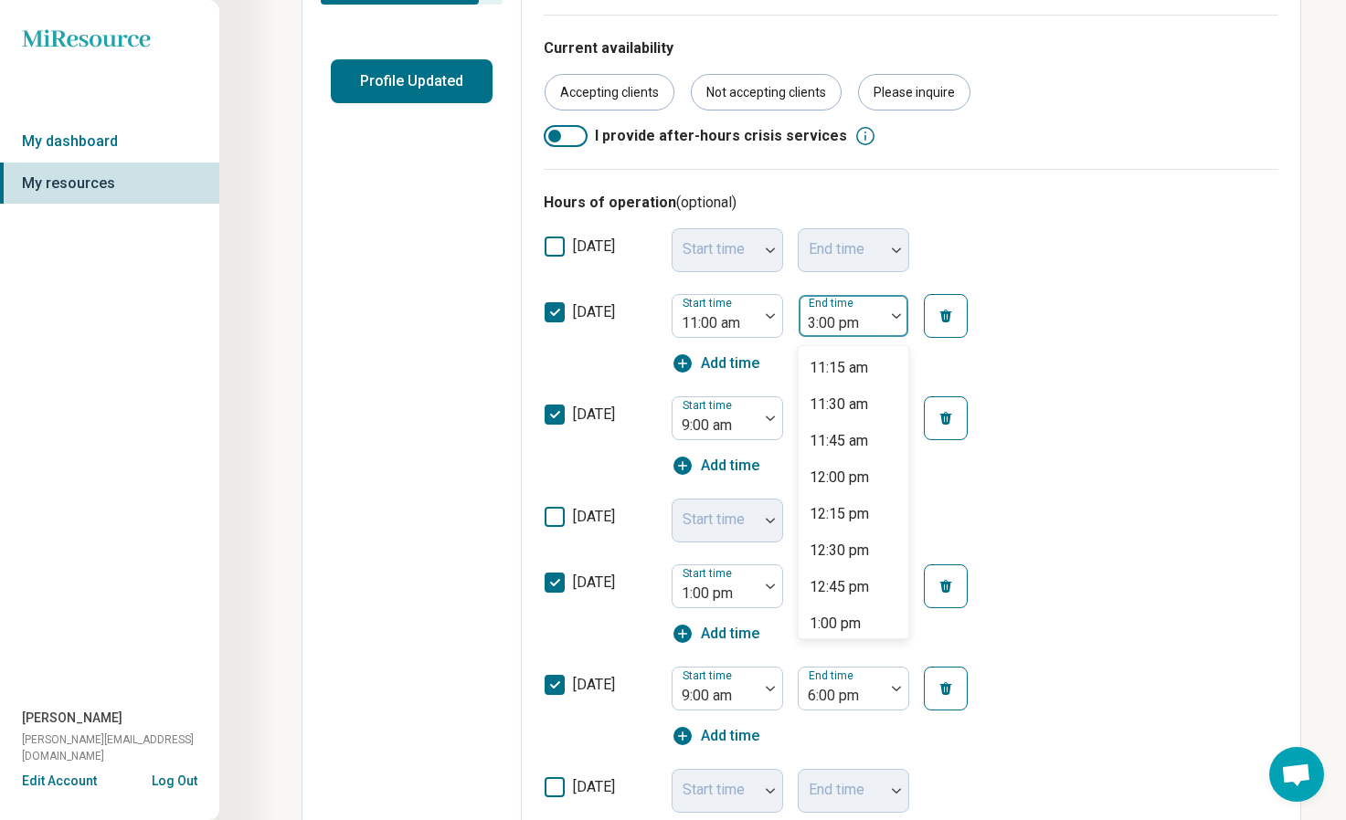
click at [867, 329] on div at bounding box center [841, 324] width 71 height 26
click at [884, 315] on div at bounding box center [896, 315] width 24 height 5
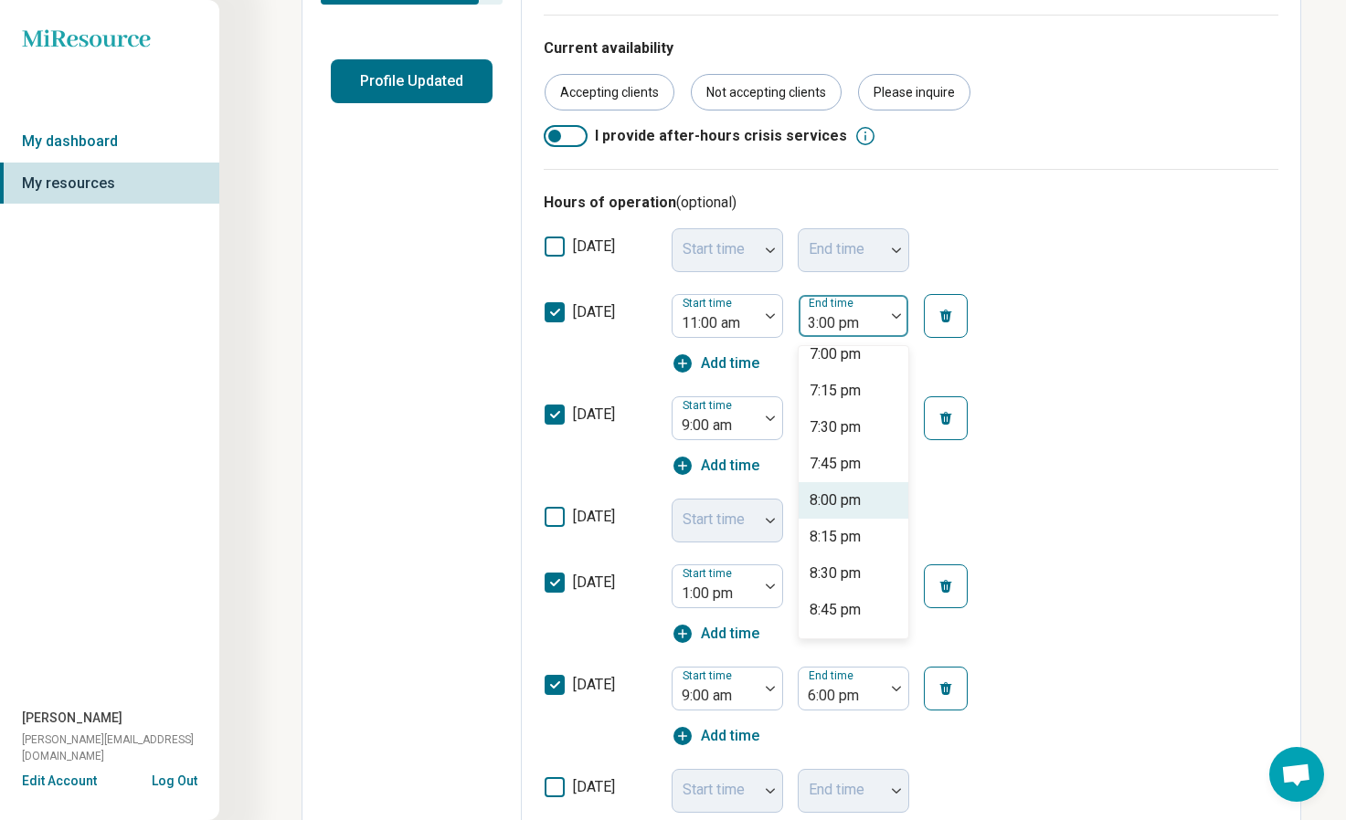
click at [843, 503] on div "8:00 pm" at bounding box center [835, 501] width 51 height 22
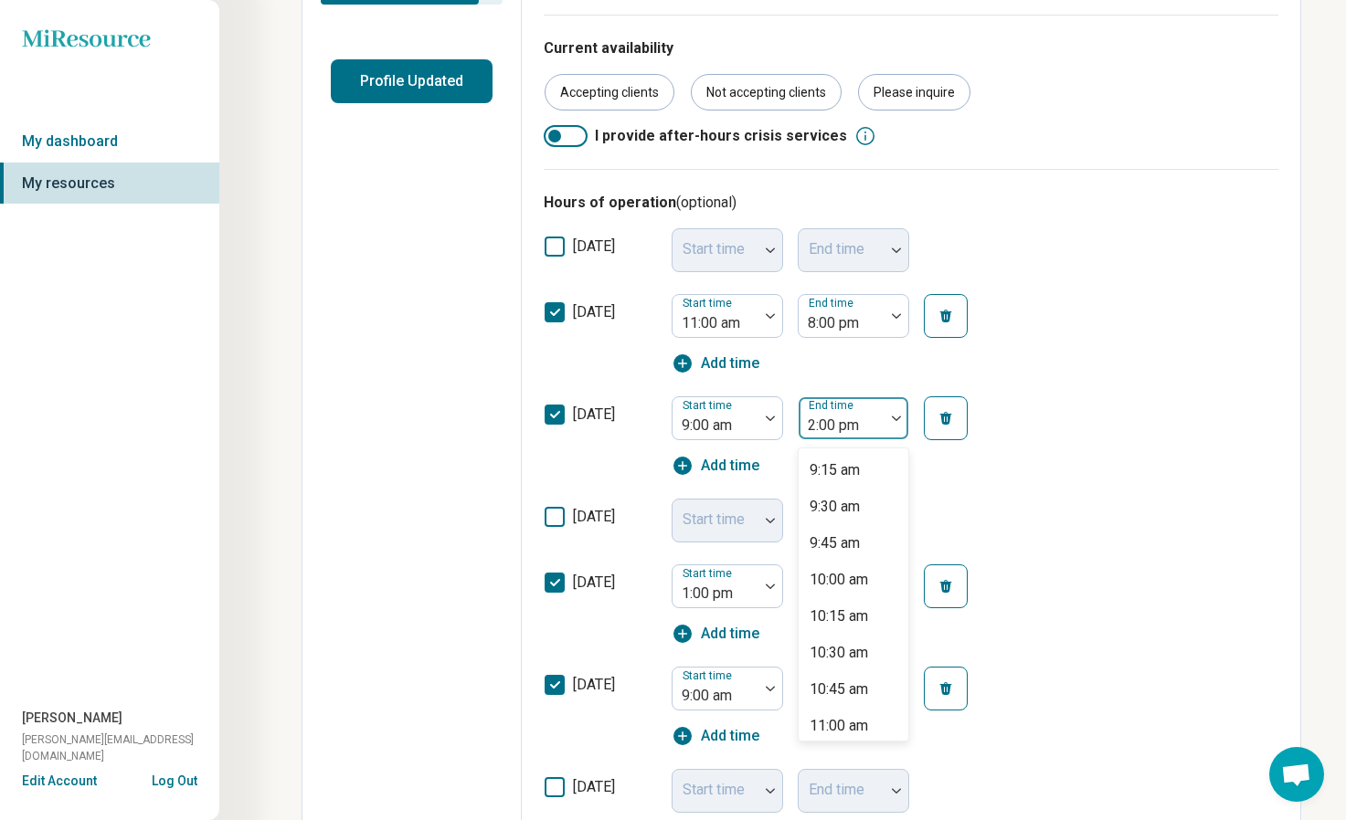
click at [887, 418] on div at bounding box center [896, 418] width 24 height 5
click at [853, 557] on div "7:30 pm" at bounding box center [835, 556] width 51 height 22
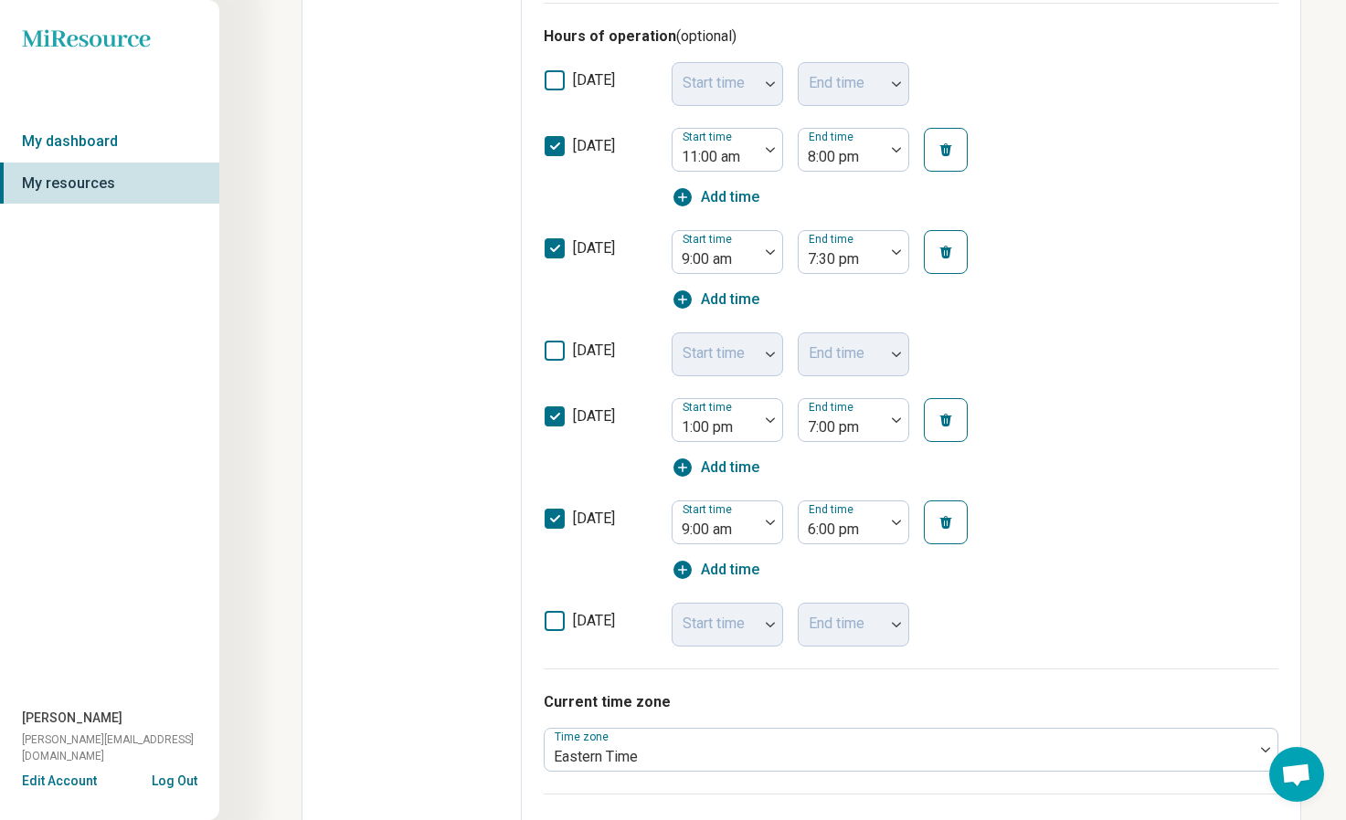
scroll to position [610, 0]
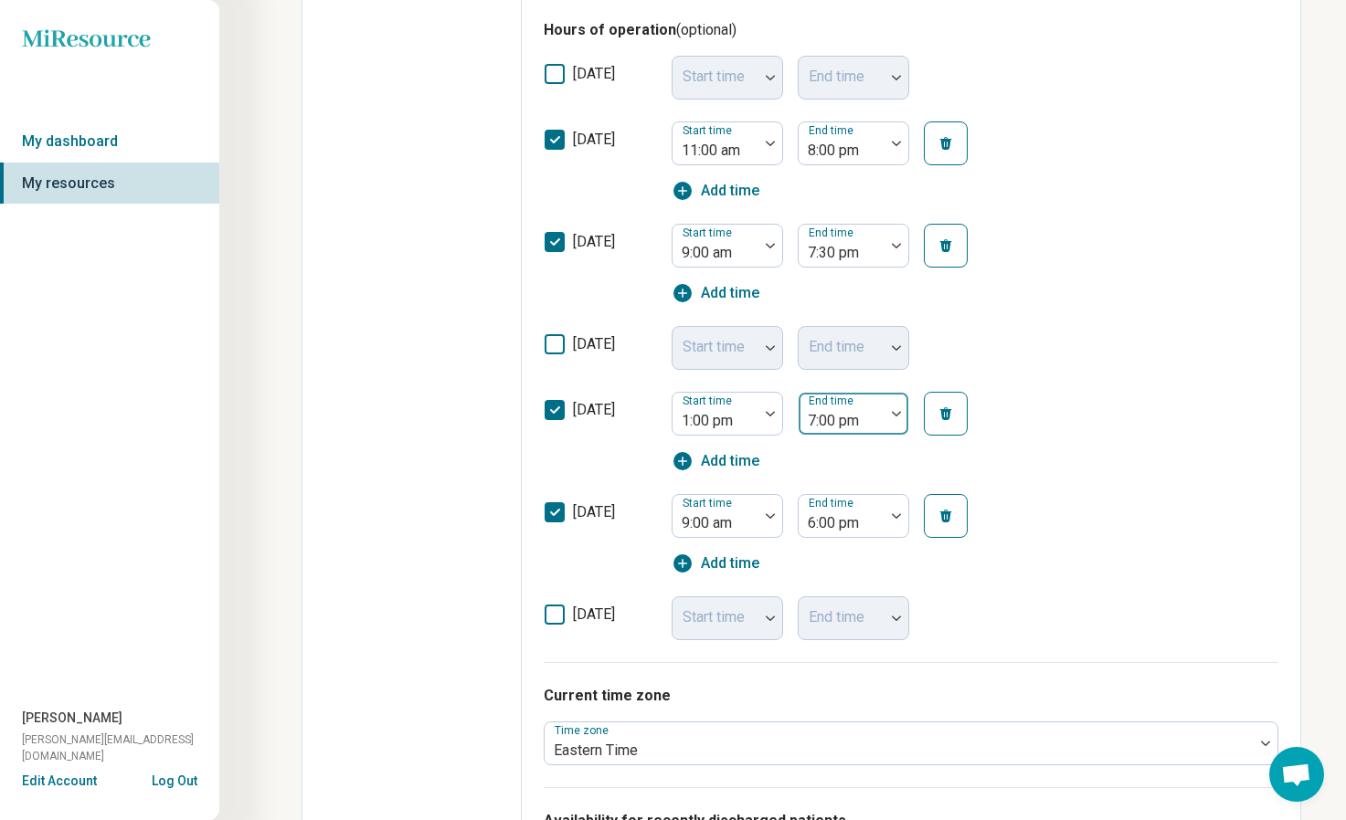
click at [873, 407] on div "7:00 pm" at bounding box center [842, 414] width 86 height 40
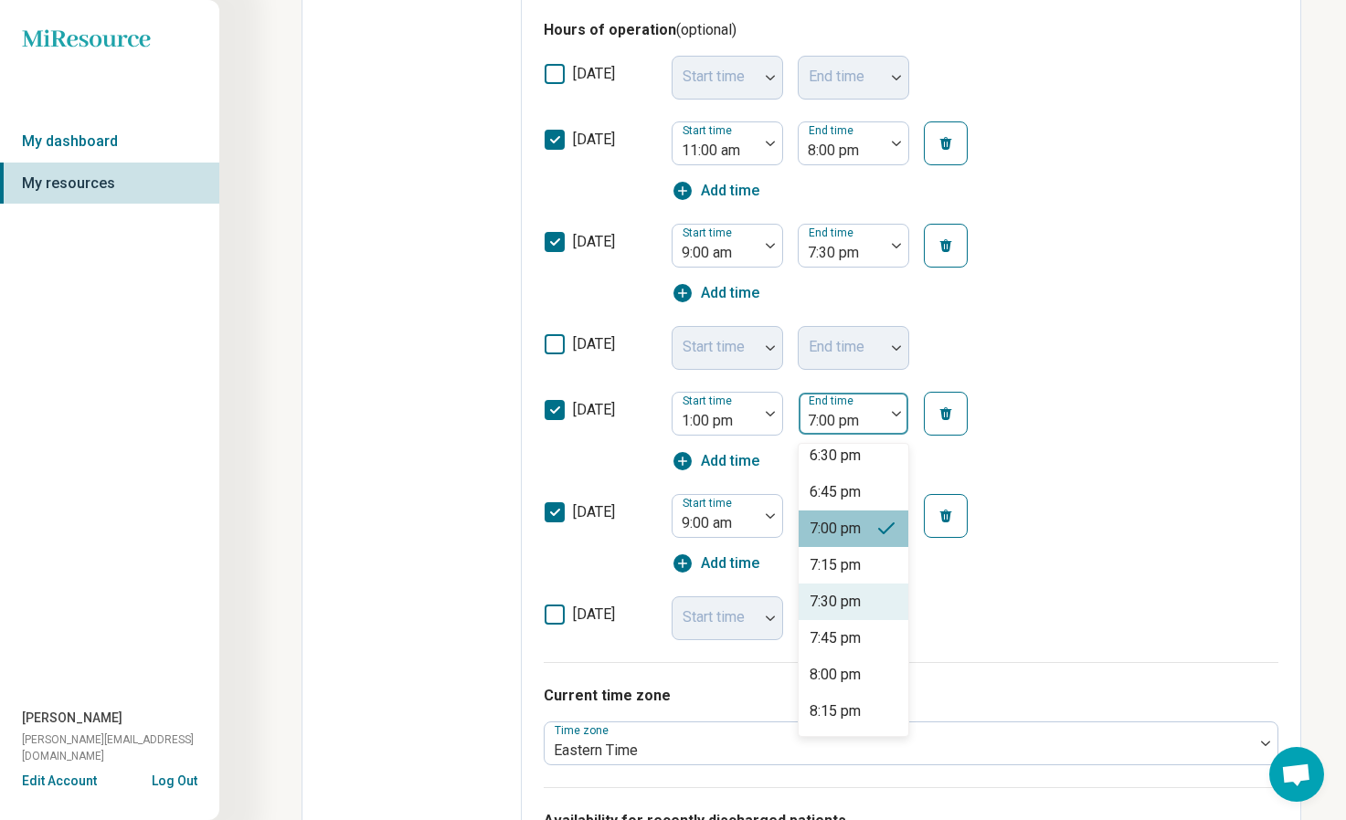
scroll to position [778, 0]
click at [859, 677] on div "8:00 pm" at bounding box center [835, 674] width 51 height 22
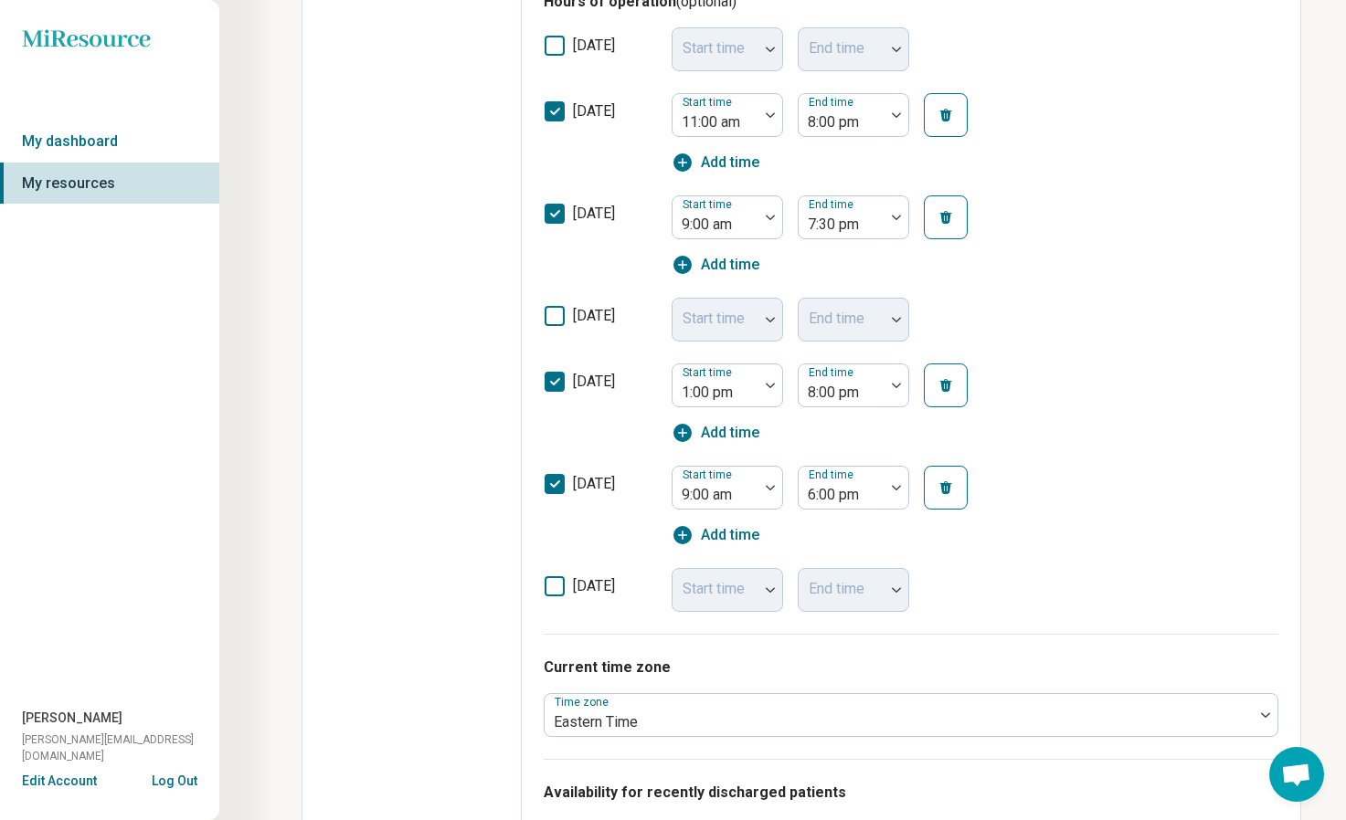
scroll to position [638, 0]
click at [730, 493] on div at bounding box center [715, 496] width 71 height 26
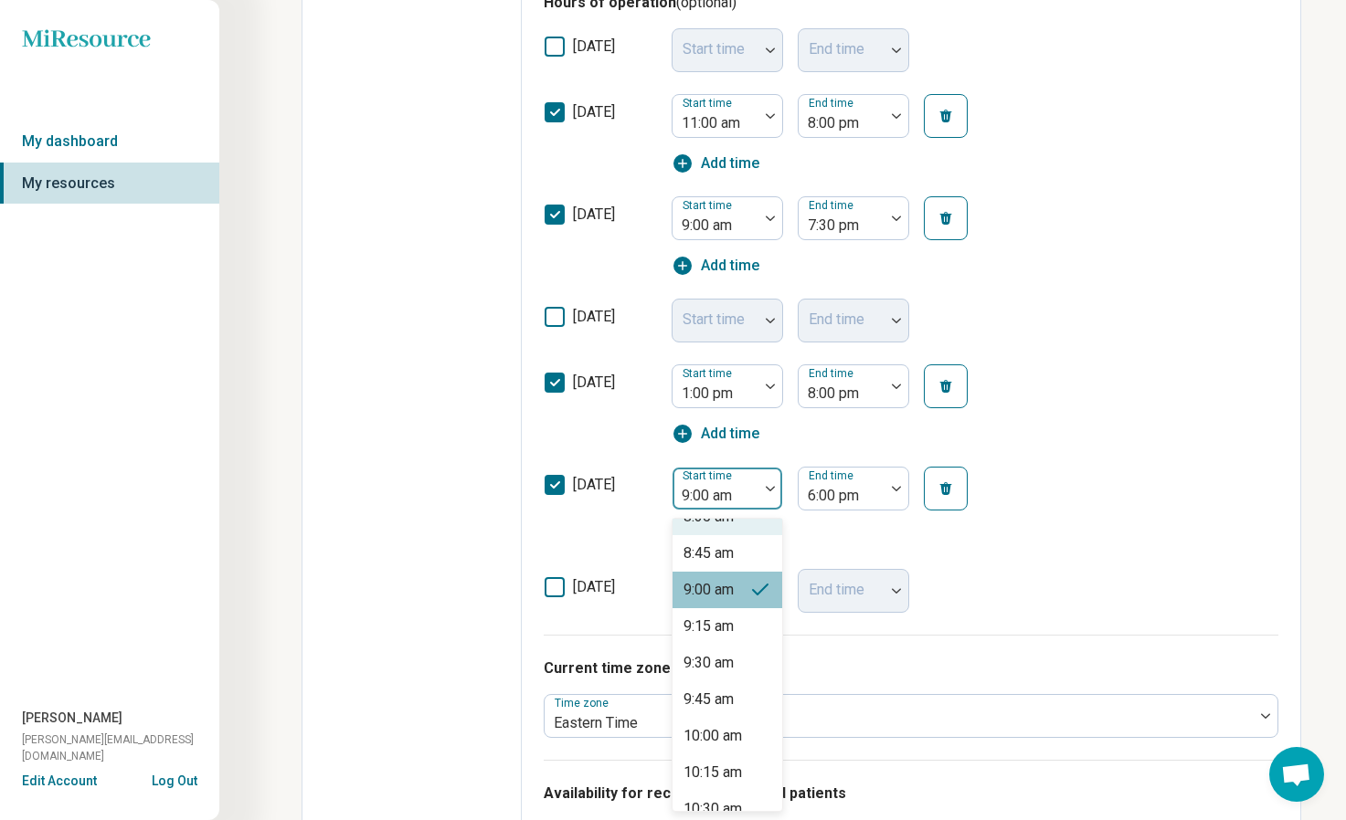
scroll to position [1269, 0]
click at [730, 725] on div "10:00 am" at bounding box center [712, 734] width 58 height 22
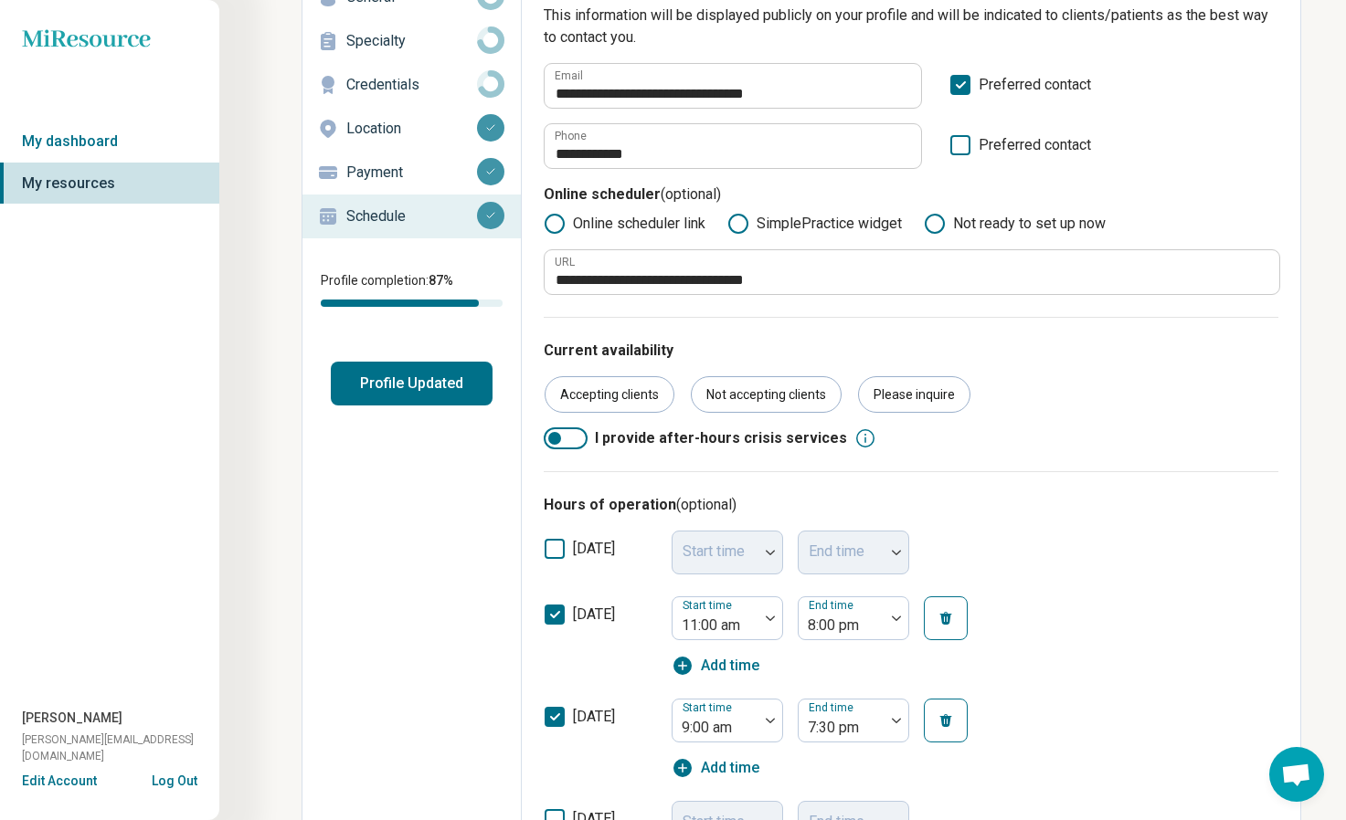
scroll to position [0, 0]
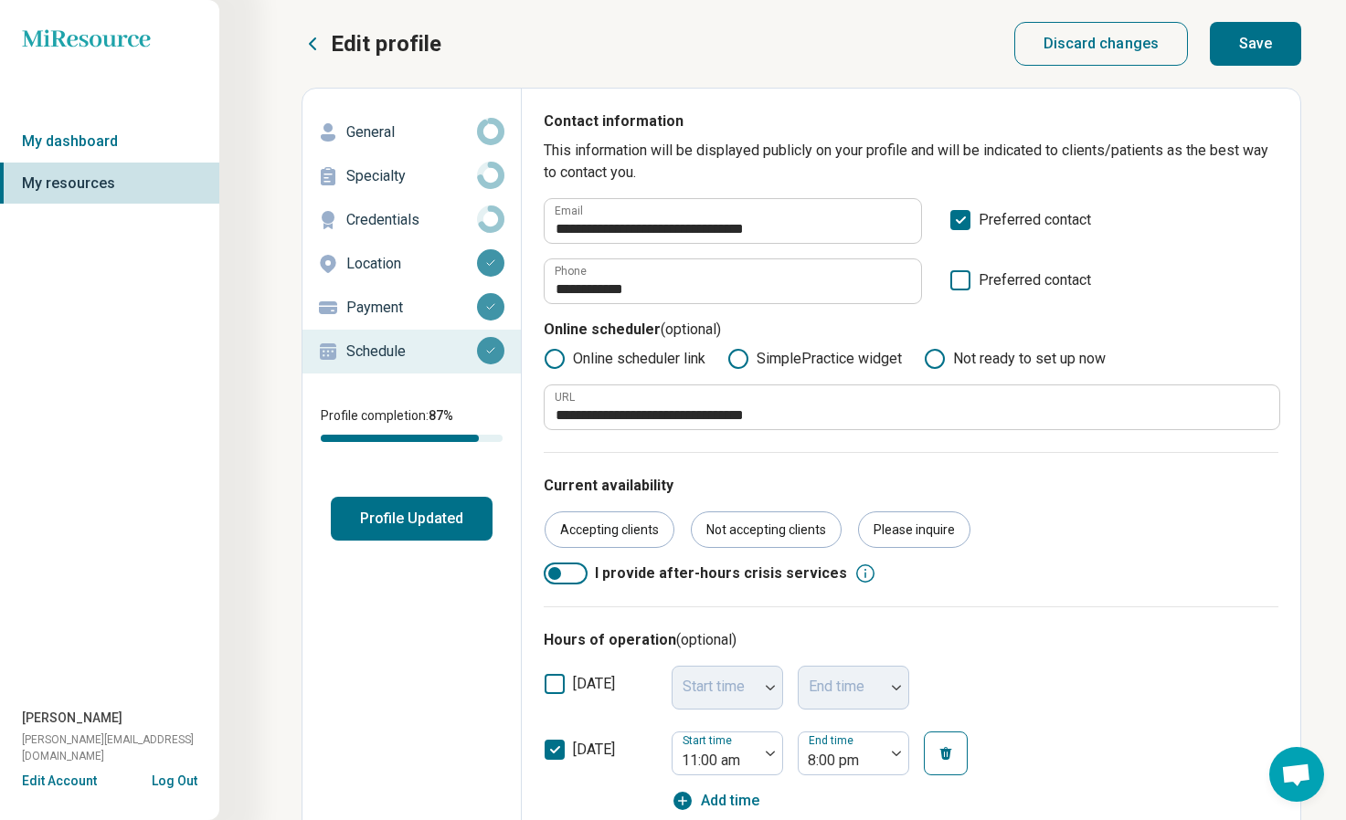
click at [1266, 51] on button "Save" at bounding box center [1255, 44] width 91 height 44
click at [394, 305] on p "Payment" at bounding box center [411, 308] width 131 height 22
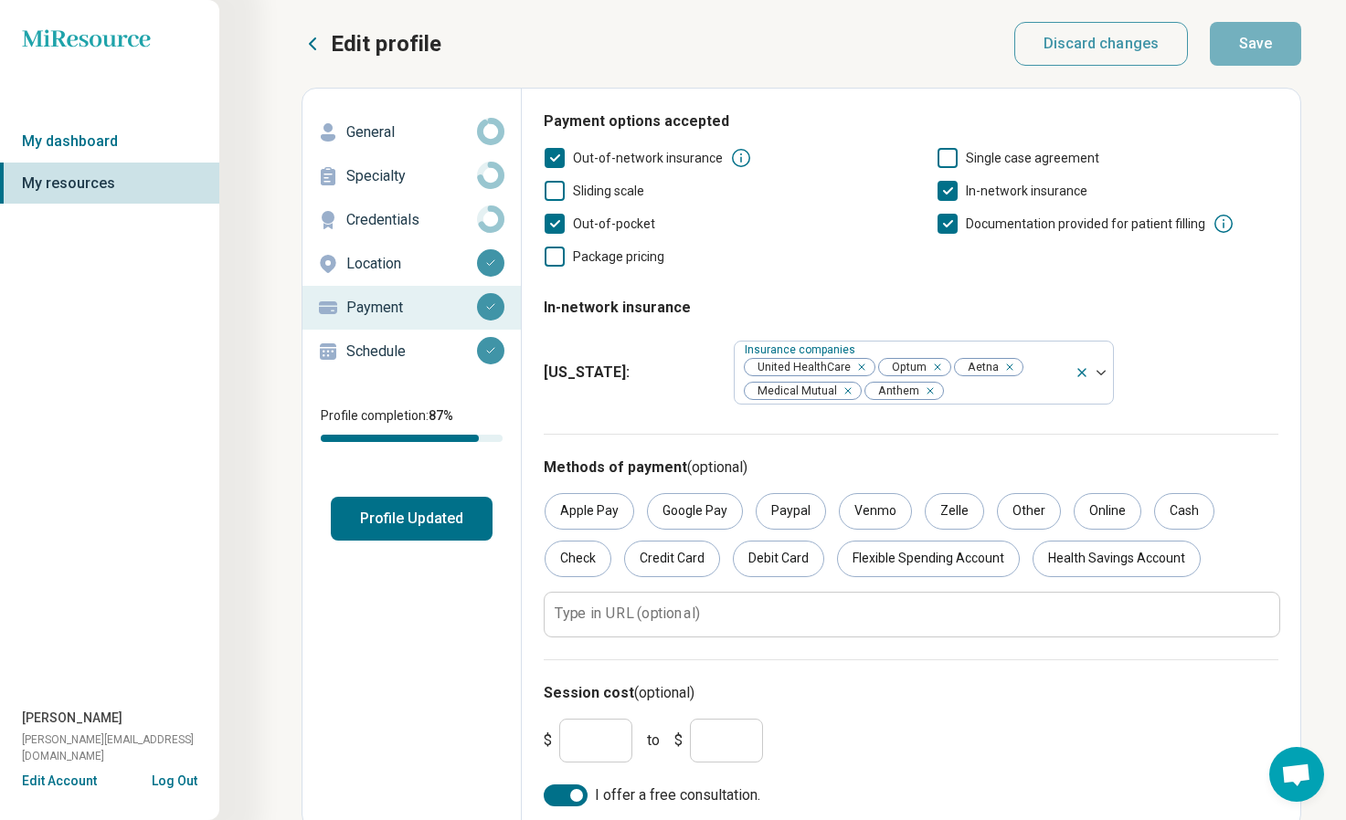
scroll to position [9, 0]
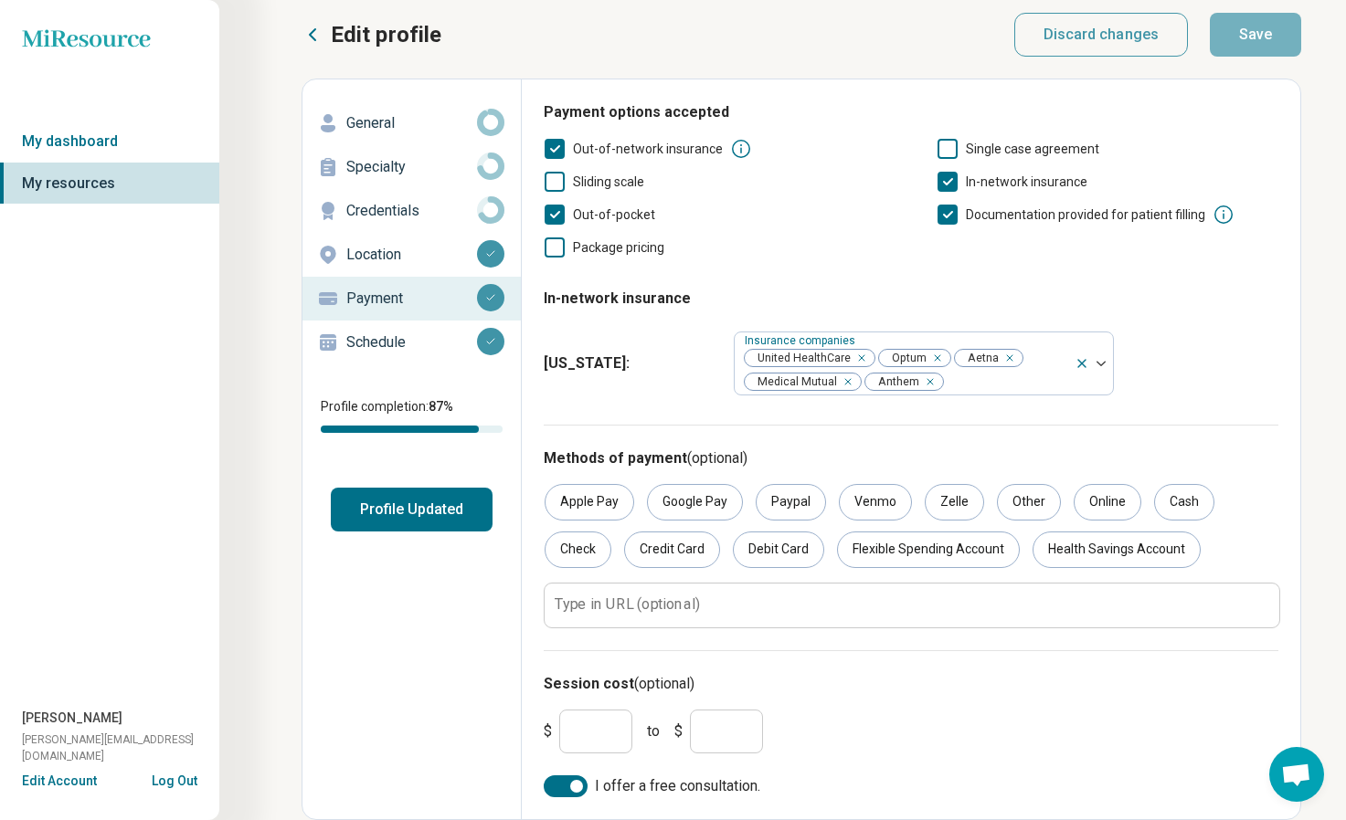
click at [402, 248] on p "Location" at bounding box center [411, 255] width 131 height 22
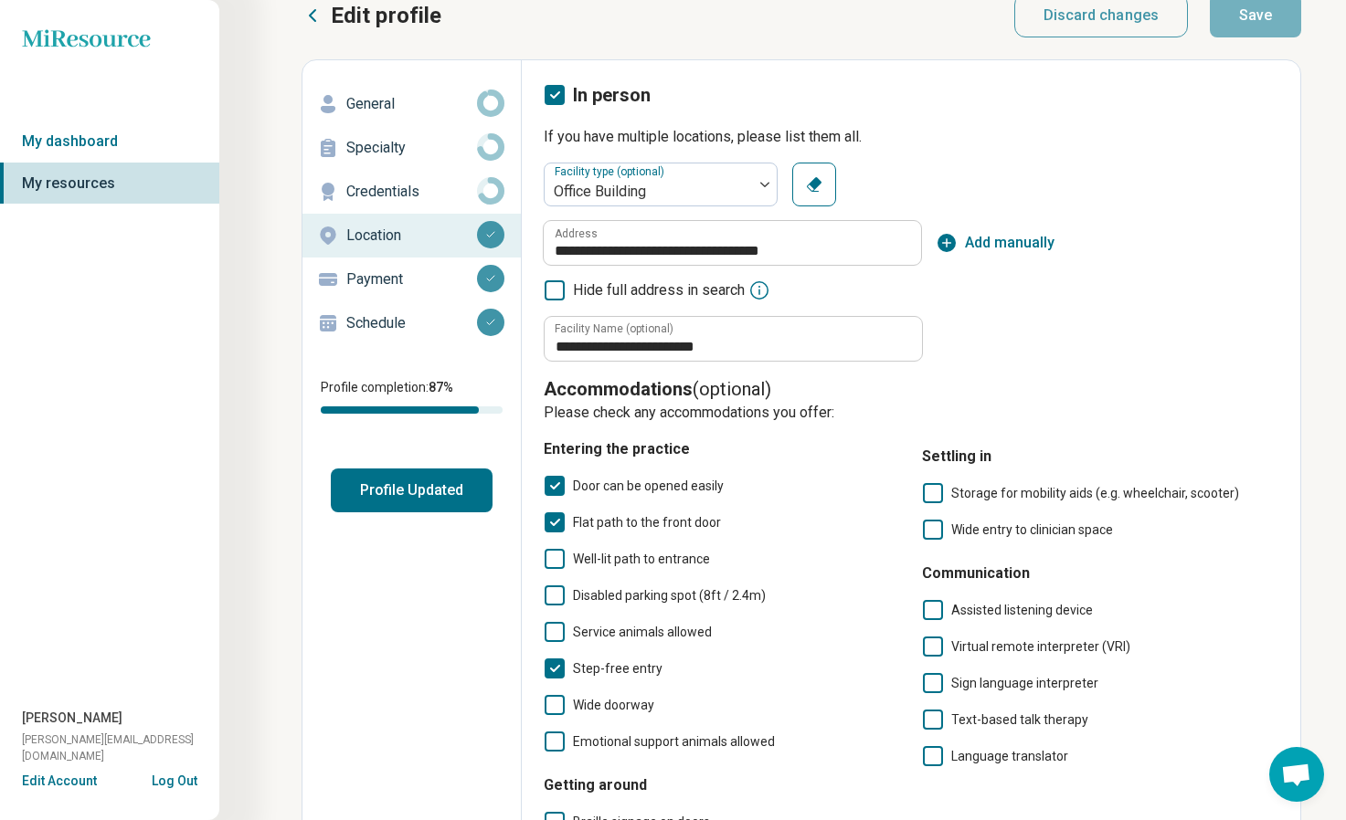
scroll to position [0, 0]
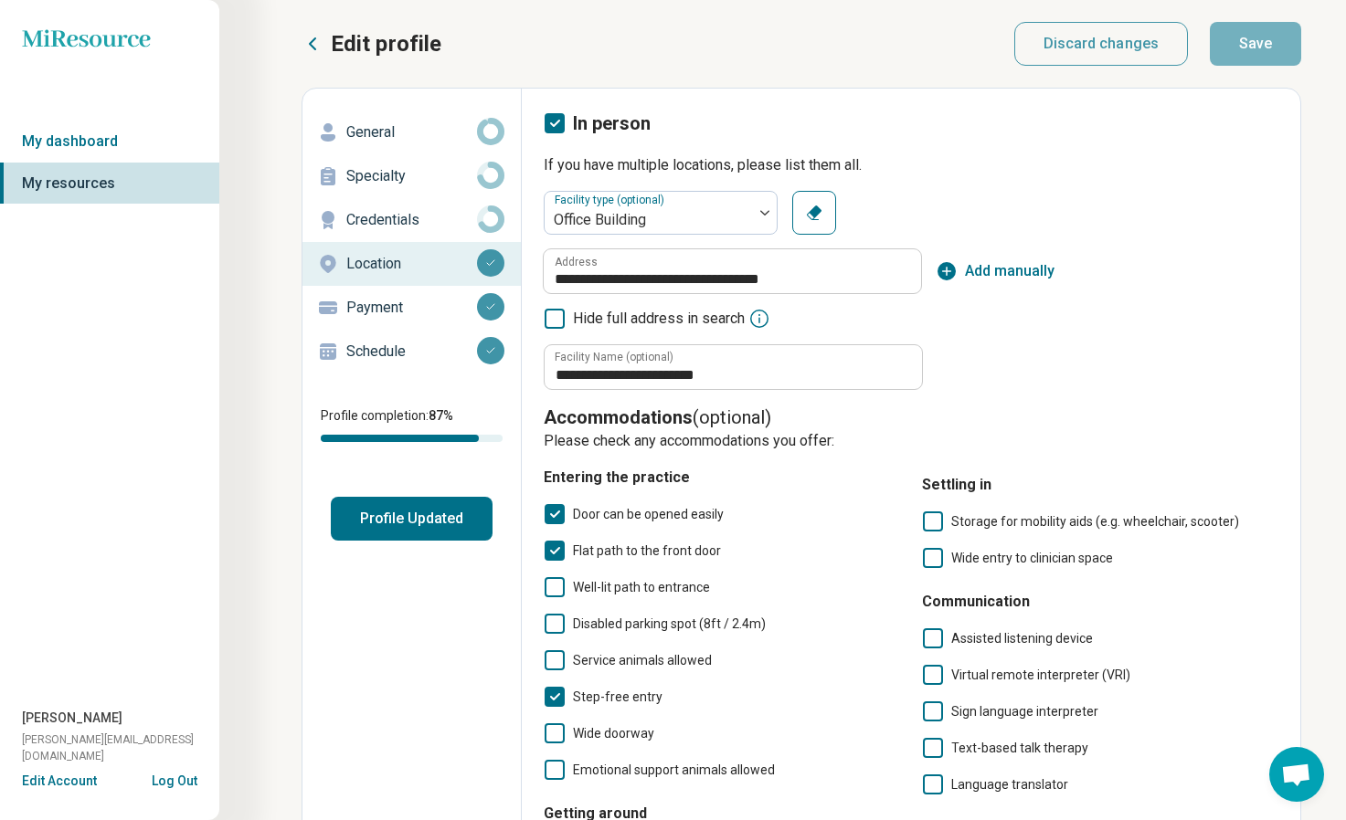
click at [399, 524] on button "Profile Updated" at bounding box center [412, 519] width 162 height 44
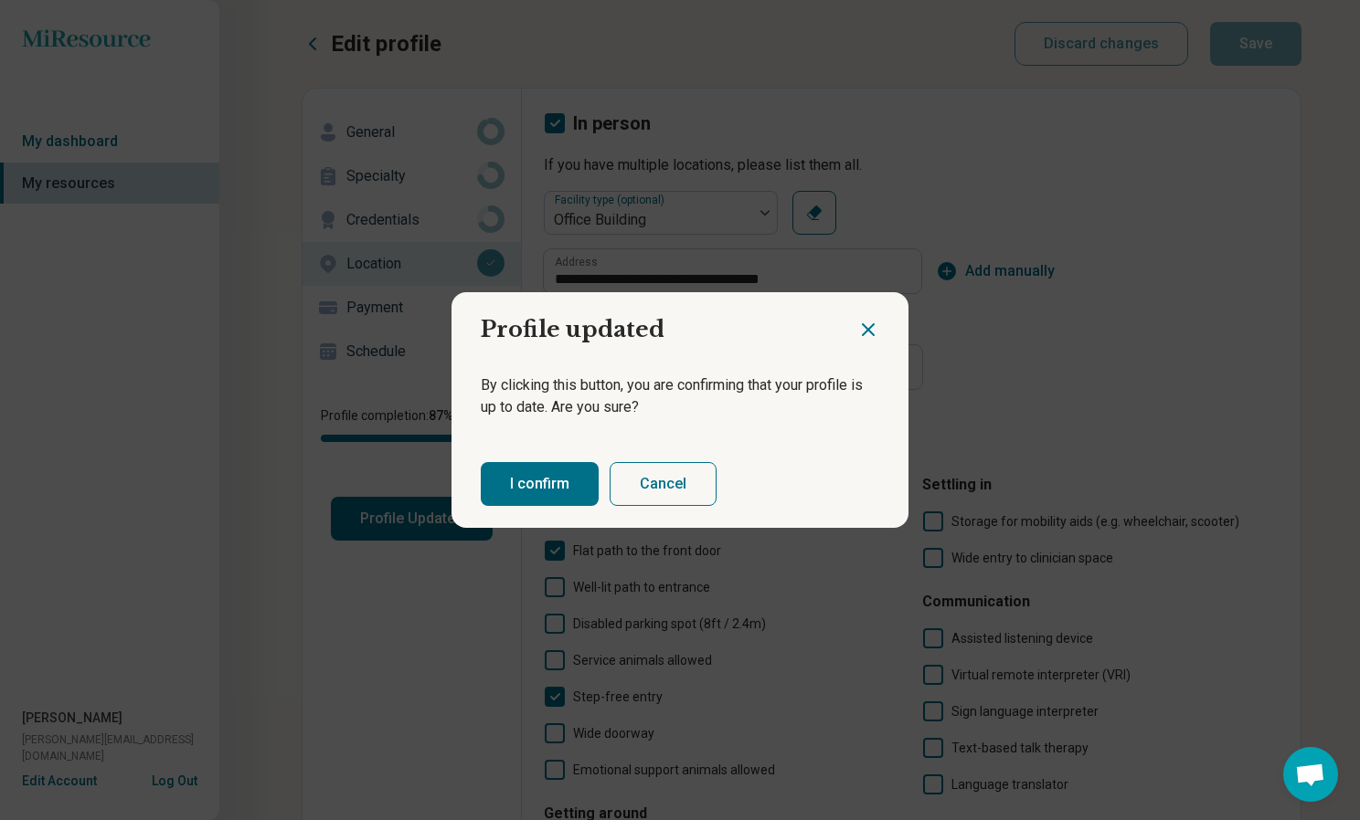
click at [504, 489] on button "I confirm" at bounding box center [540, 484] width 118 height 44
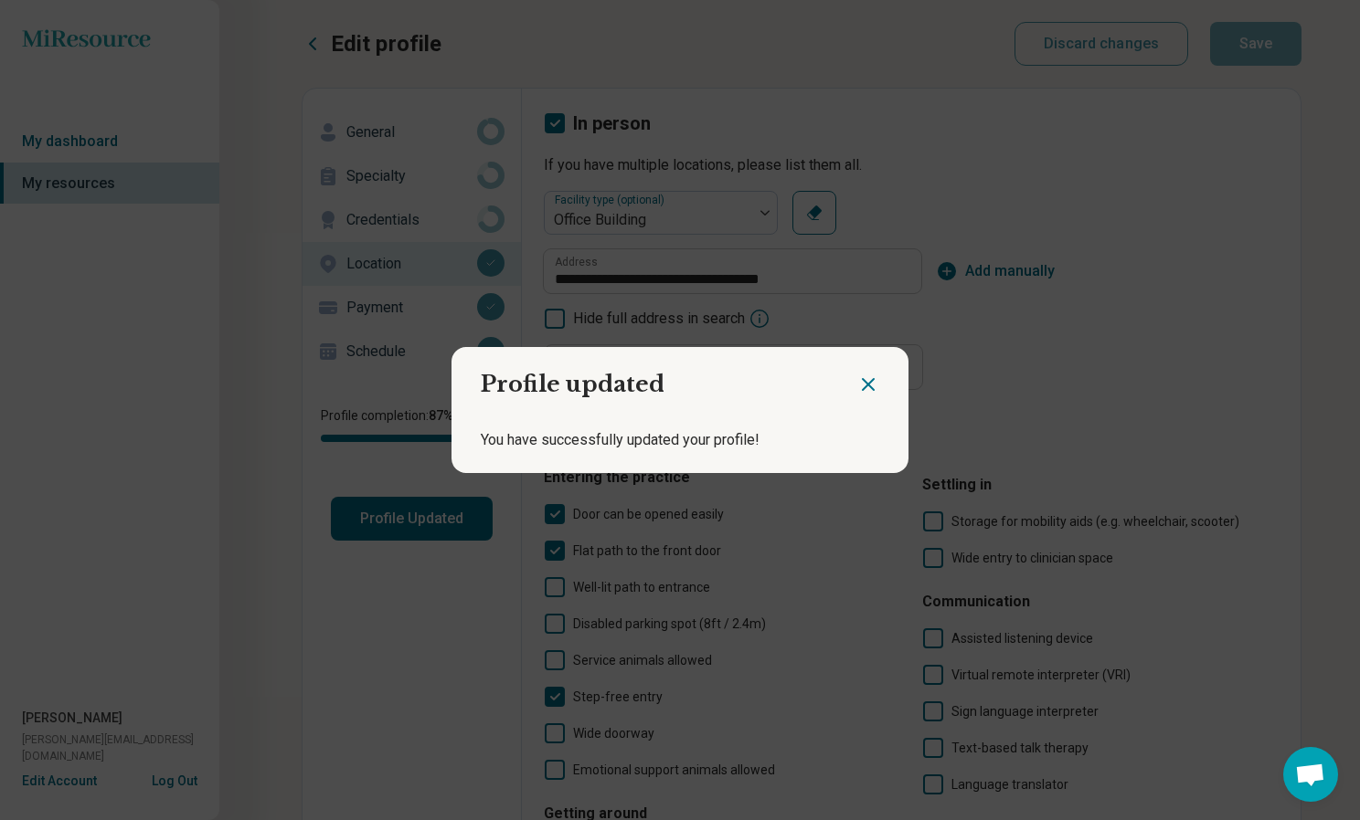
click at [857, 383] on icon "Close dialog" at bounding box center [868, 385] width 22 height 22
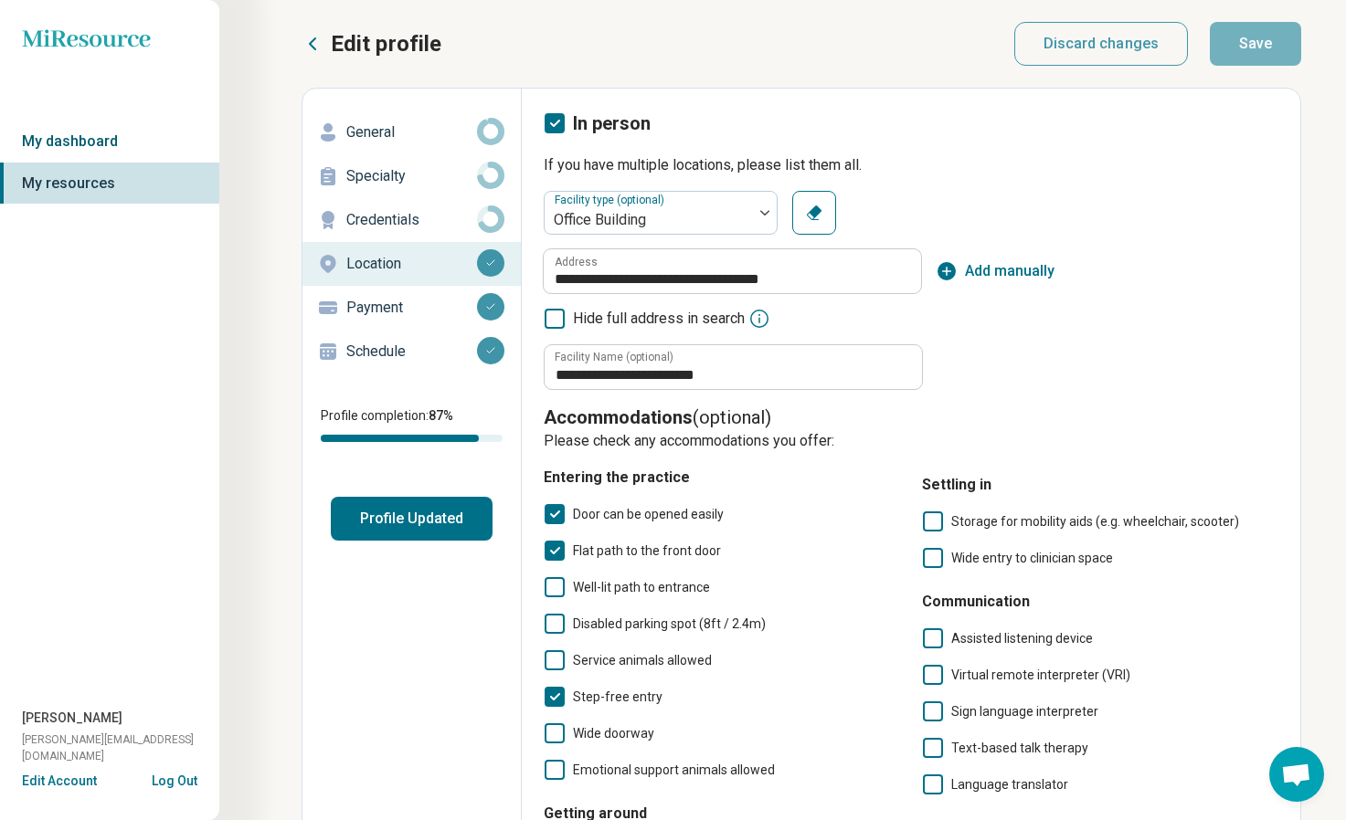
click at [99, 140] on link "My dashboard" at bounding box center [109, 142] width 219 height 42
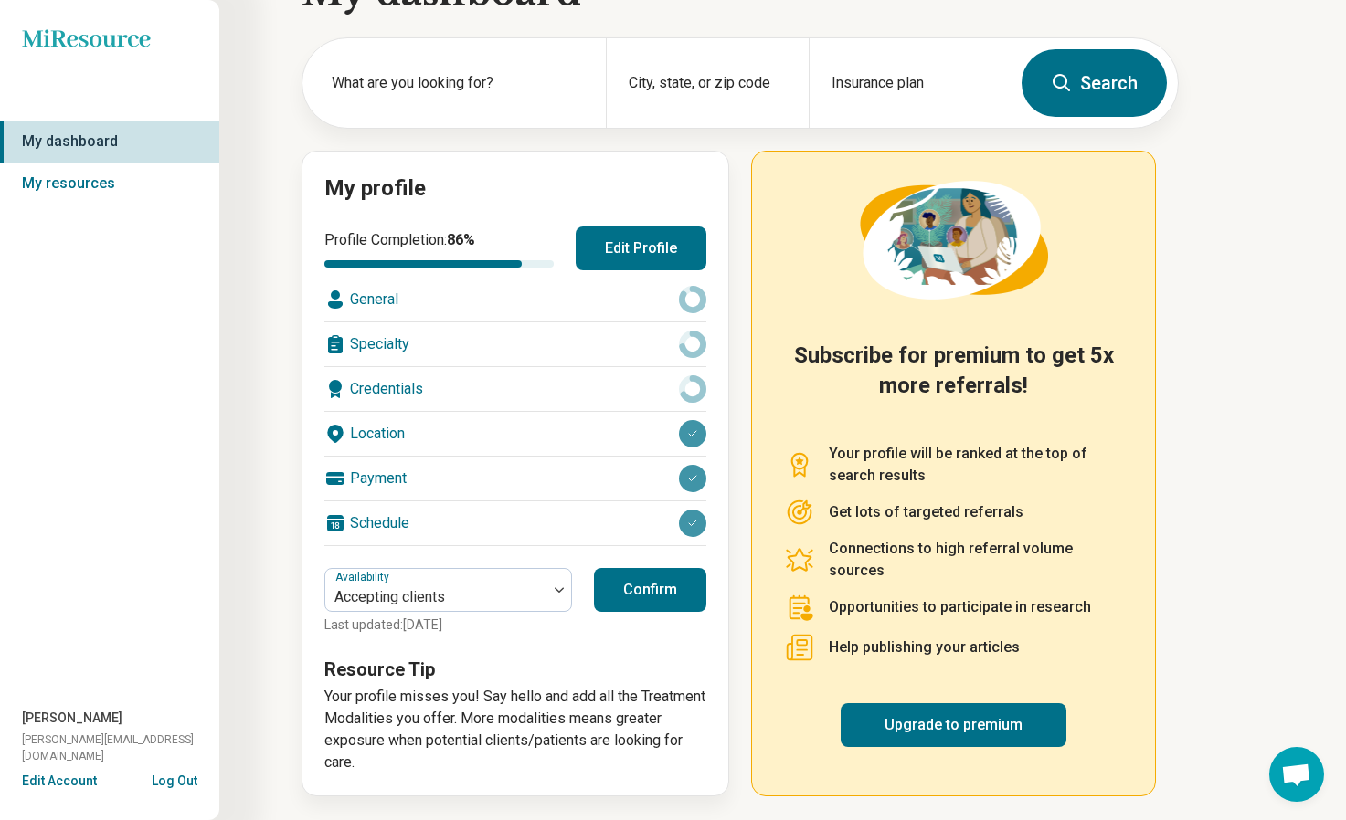
scroll to position [64, 0]
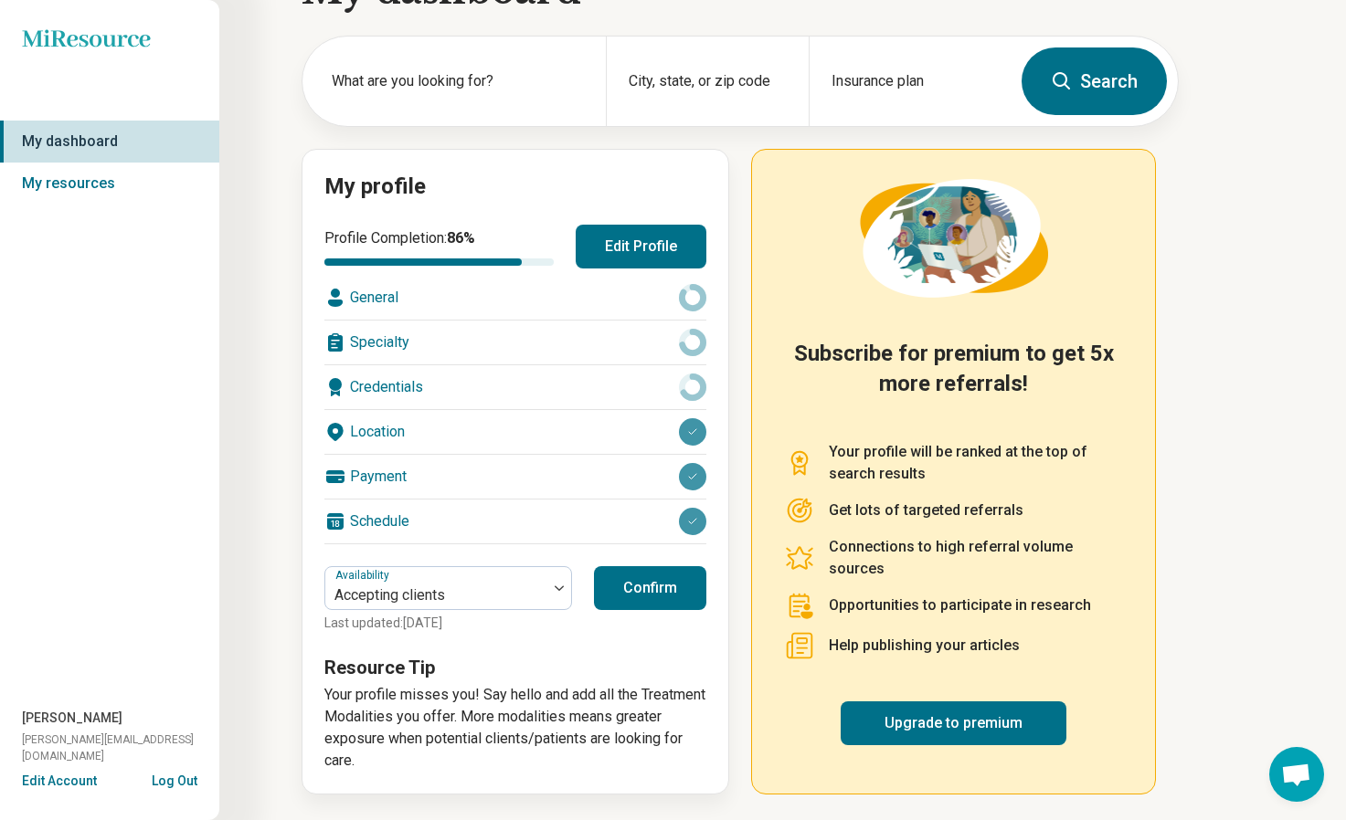
click at [661, 593] on button "Confirm" at bounding box center [650, 588] width 112 height 44
click at [84, 179] on link "My resources" at bounding box center [109, 184] width 219 height 42
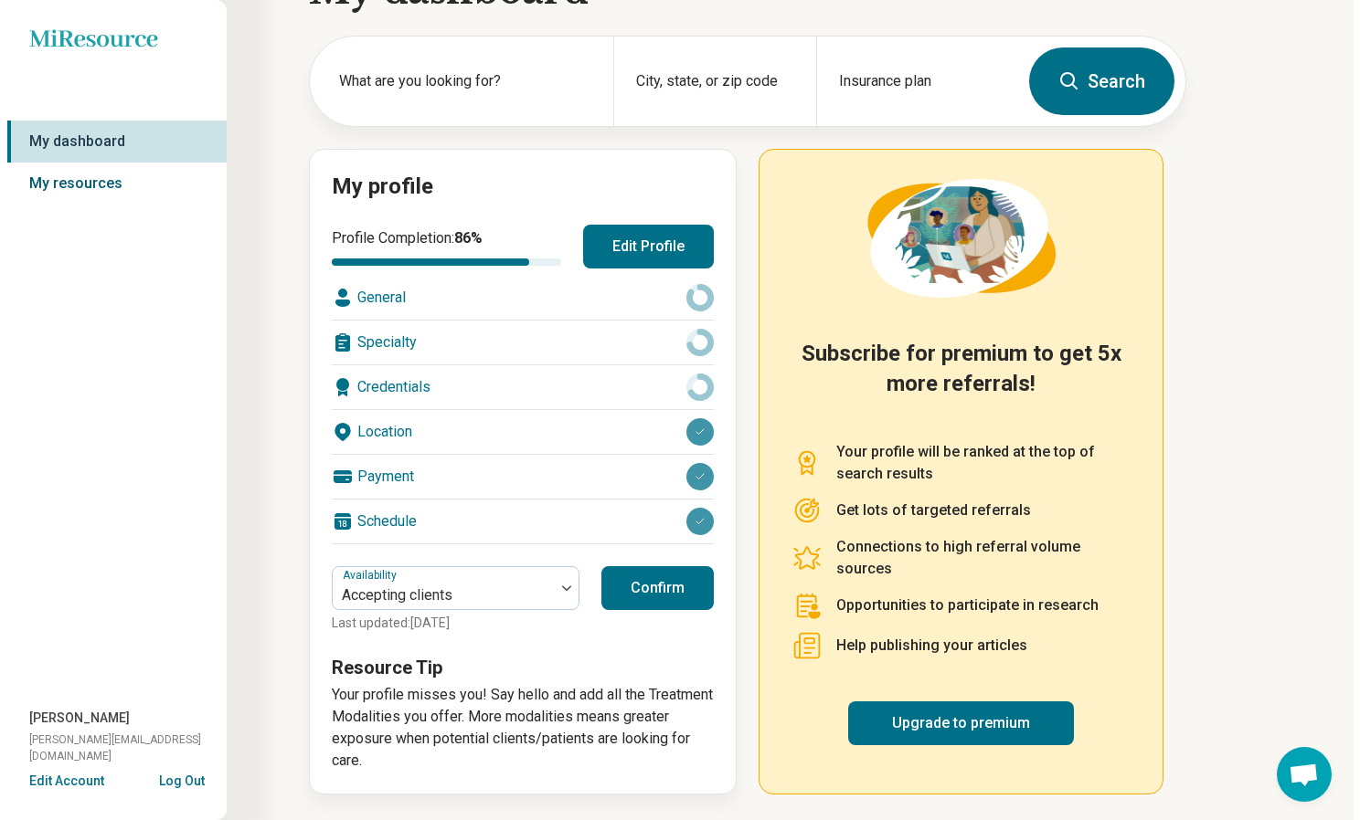
scroll to position [0, 0]
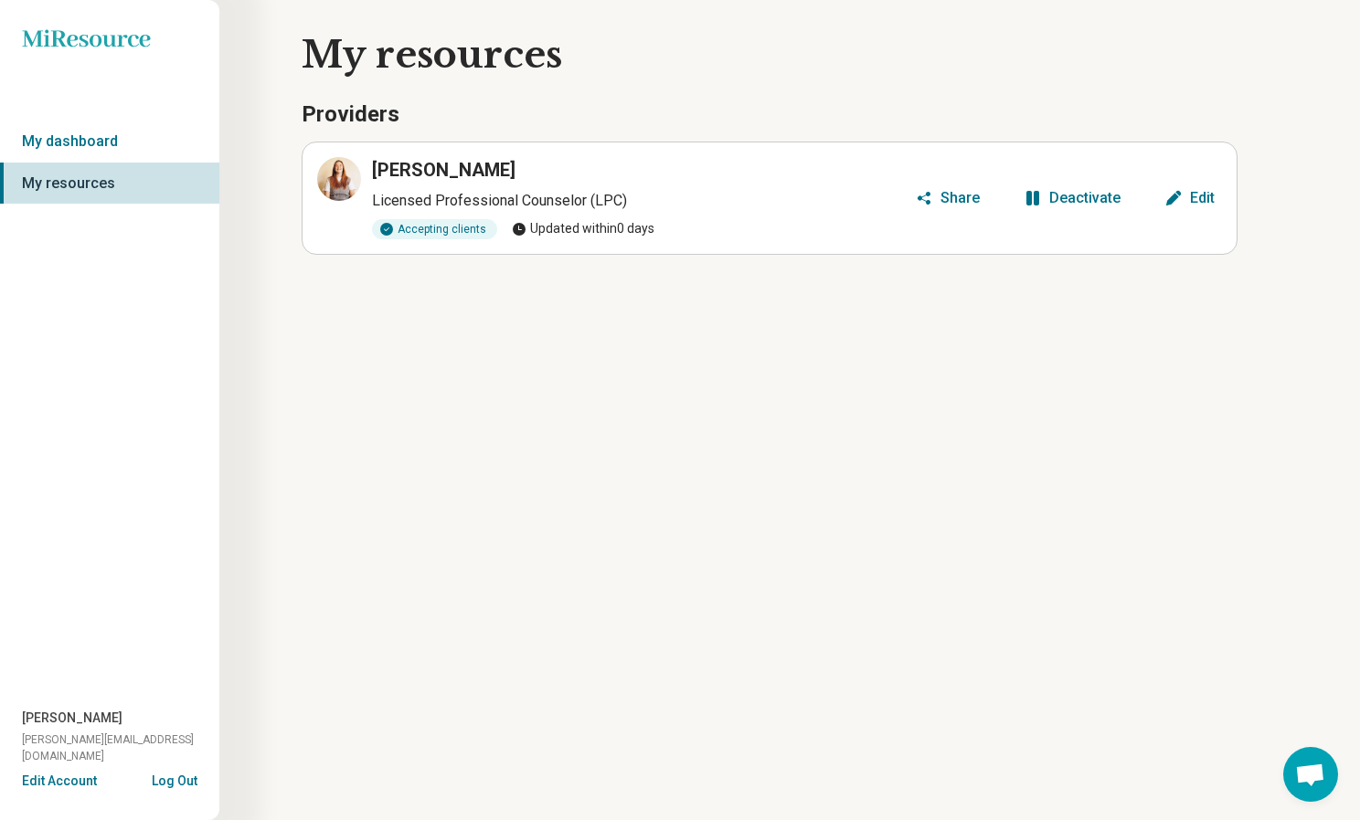
click at [448, 164] on h3 "[PERSON_NAME]" at bounding box center [443, 170] width 143 height 26
click at [345, 177] on icon at bounding box center [339, 179] width 22 height 22
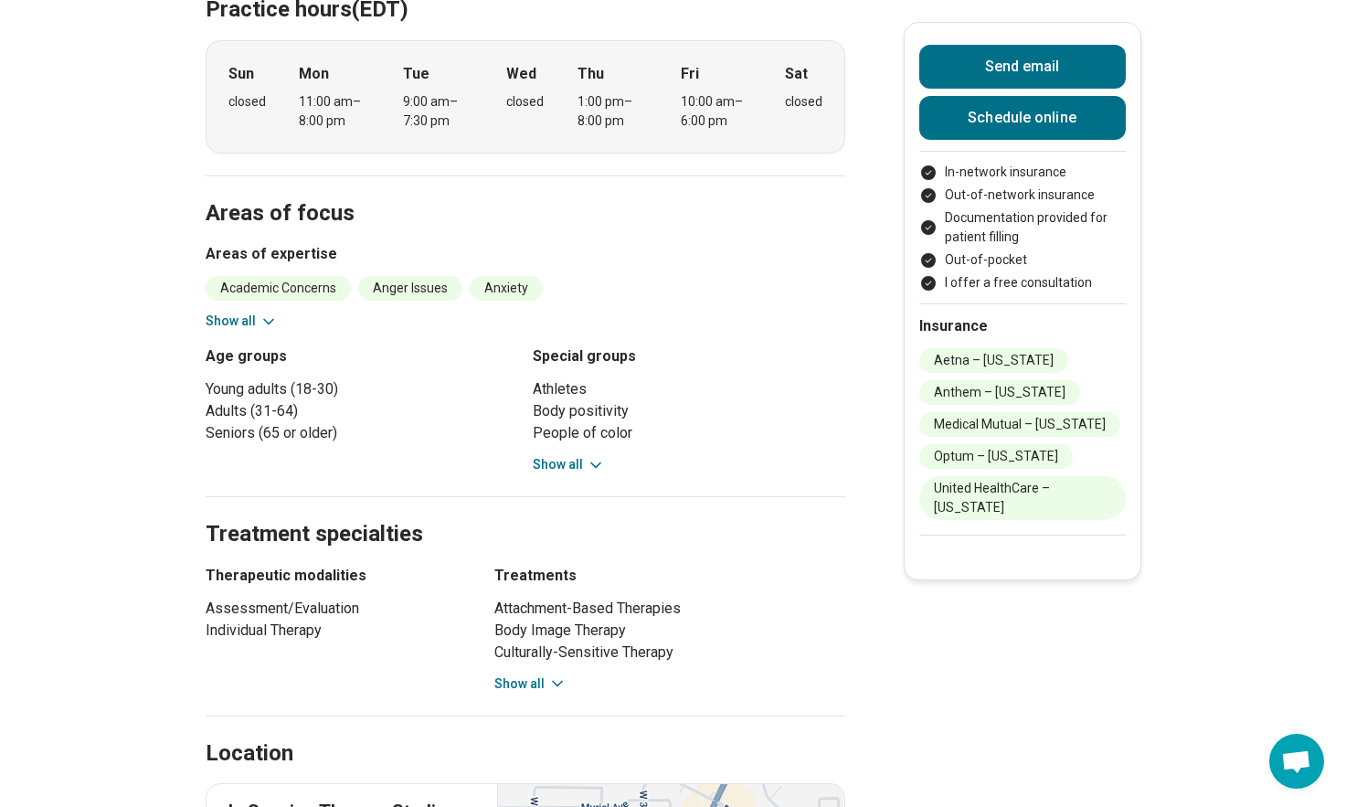
scroll to position [576, 0]
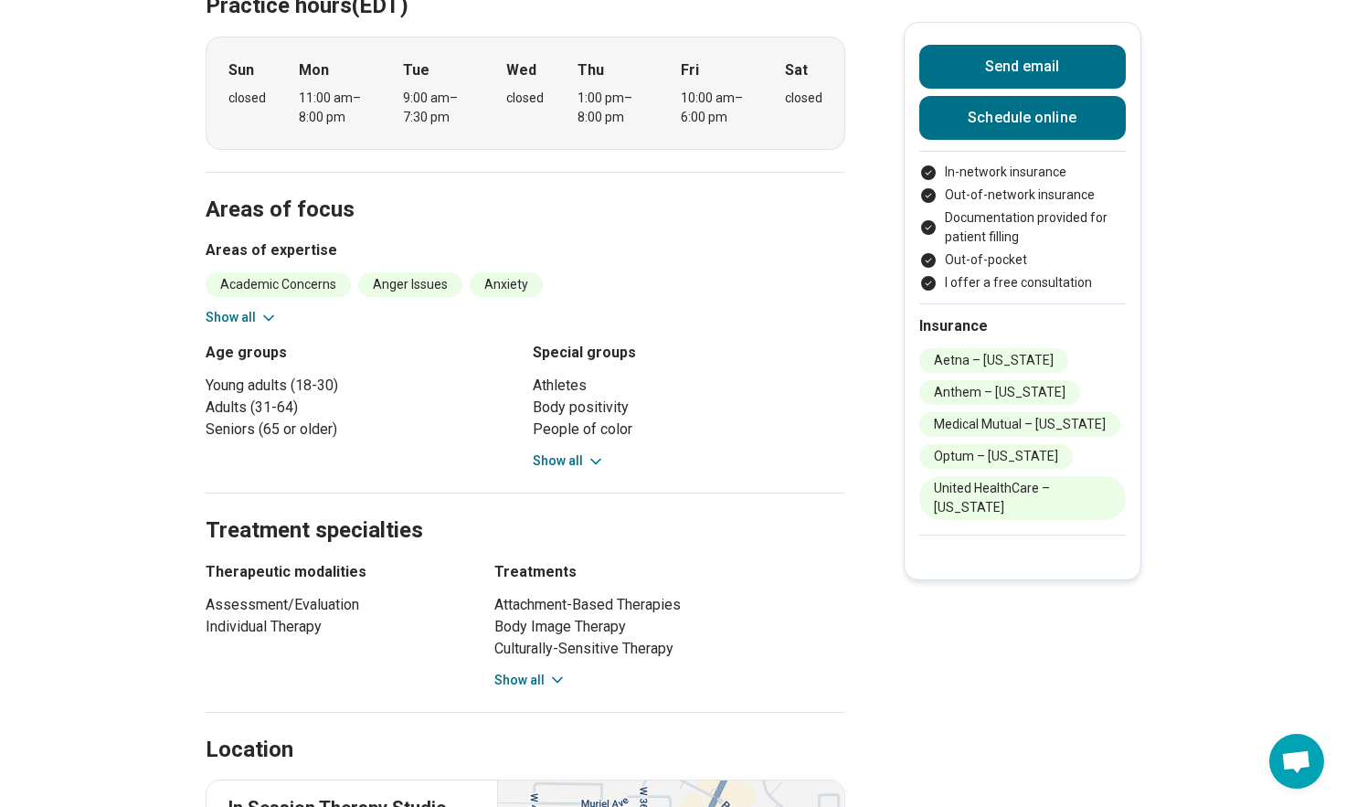
click at [263, 312] on icon at bounding box center [268, 318] width 18 height 18
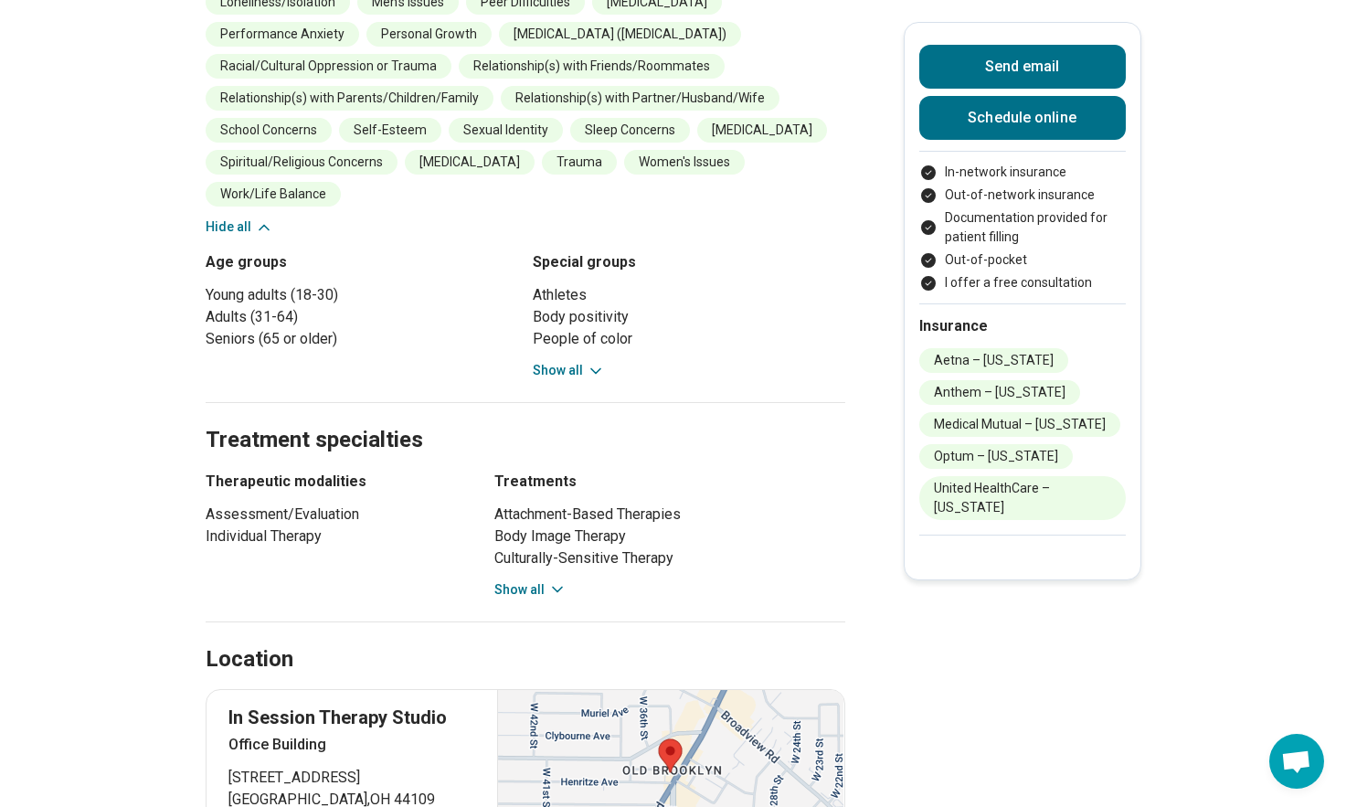
scroll to position [987, 0]
click at [562, 368] on button "Show all" at bounding box center [569, 369] width 72 height 19
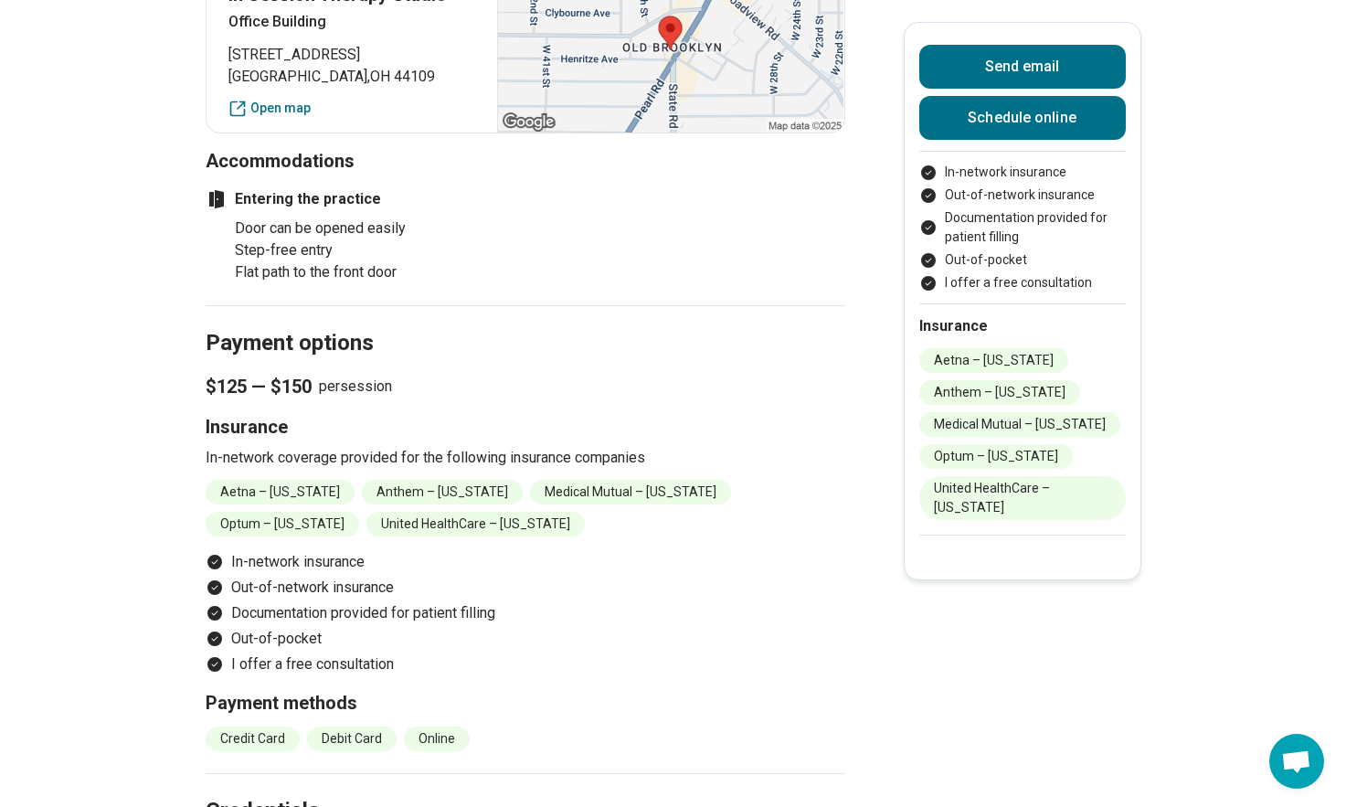
scroll to position [2788, 0]
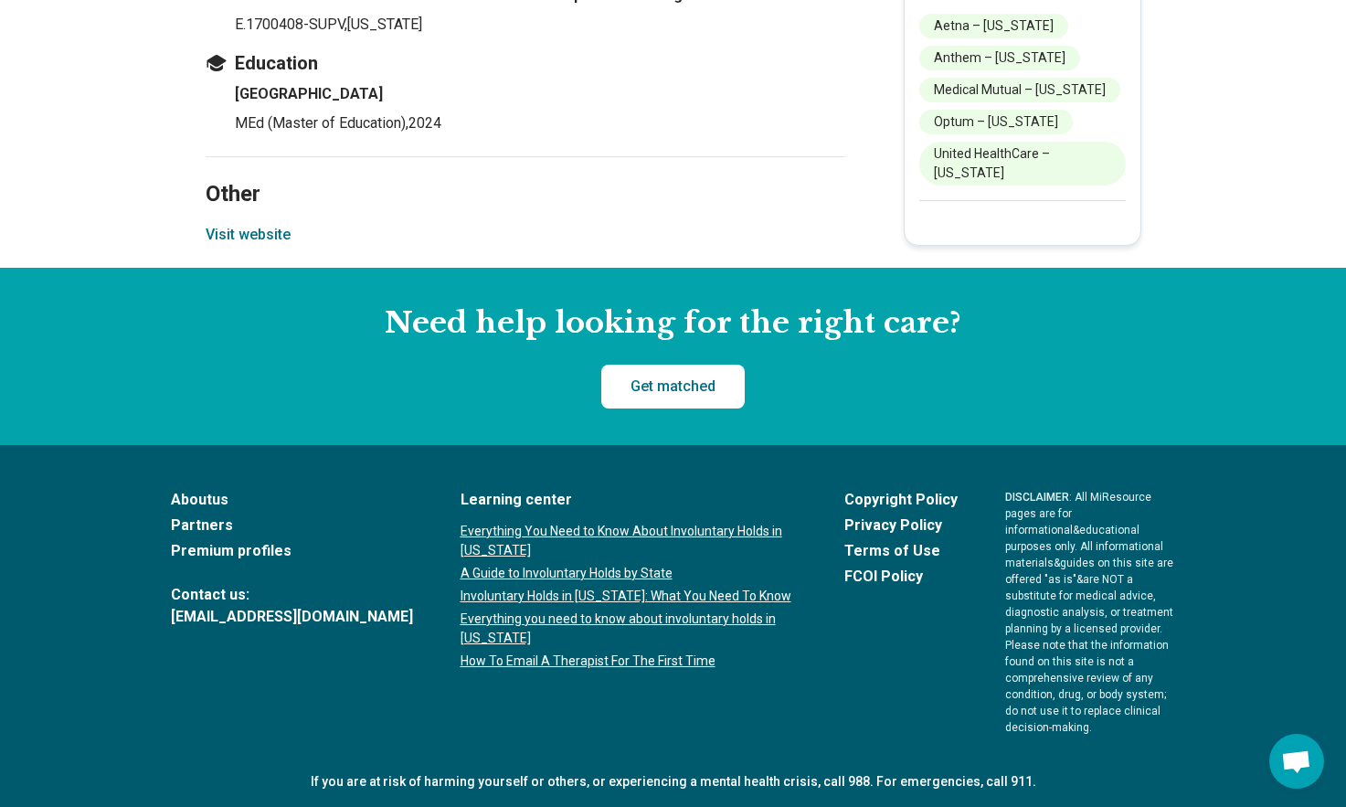
click at [262, 233] on button "Visit website" at bounding box center [248, 235] width 85 height 22
